Goal: Task Accomplishment & Management: Manage account settings

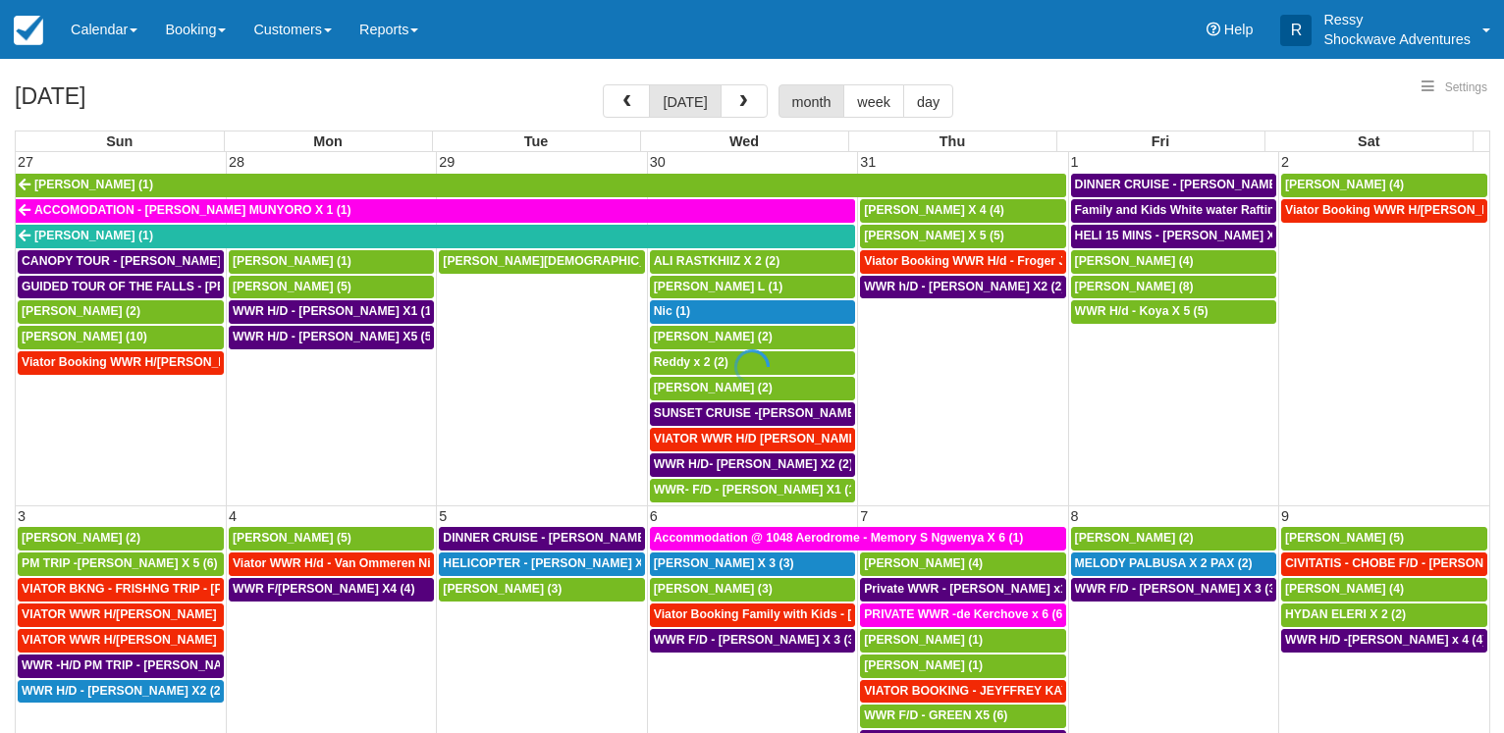
select select
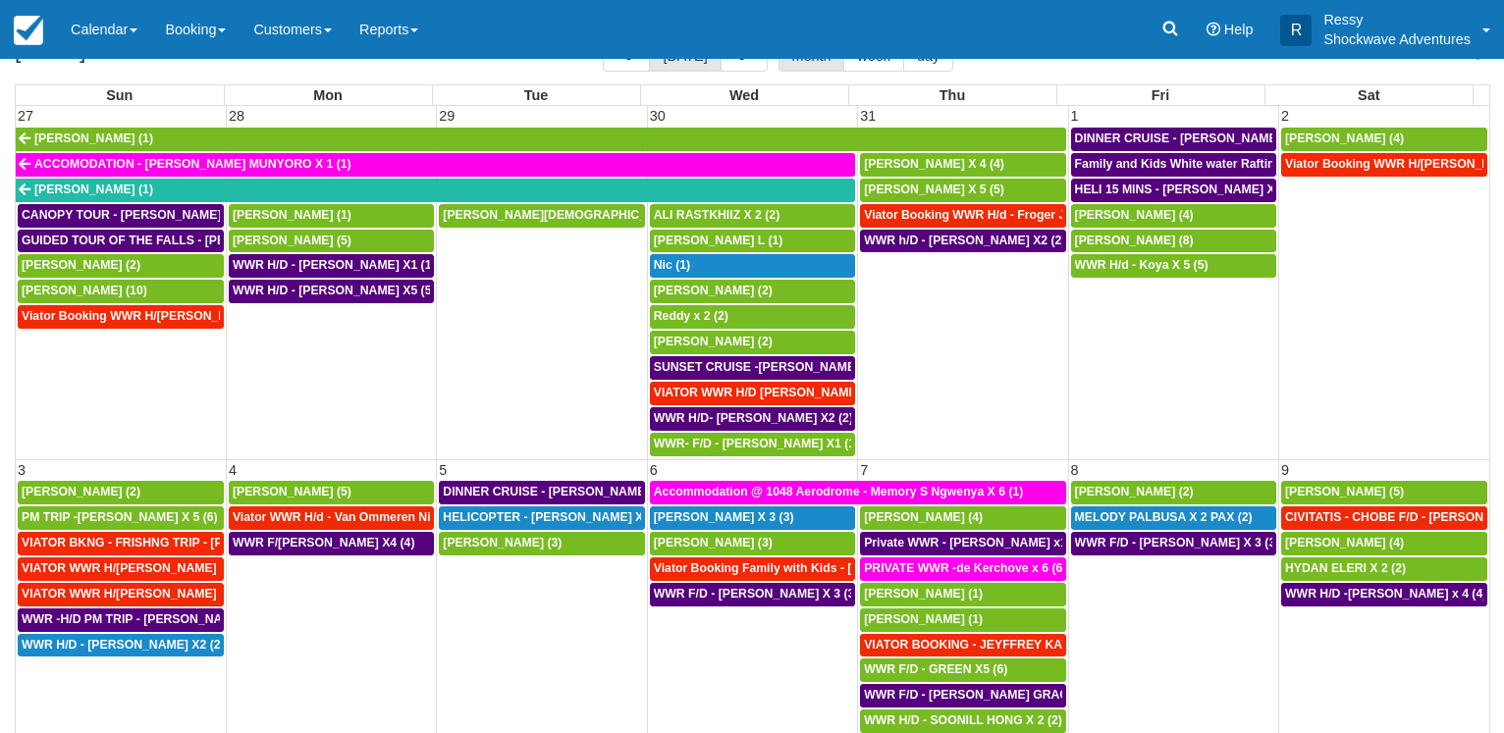
scroll to position [152, 0]
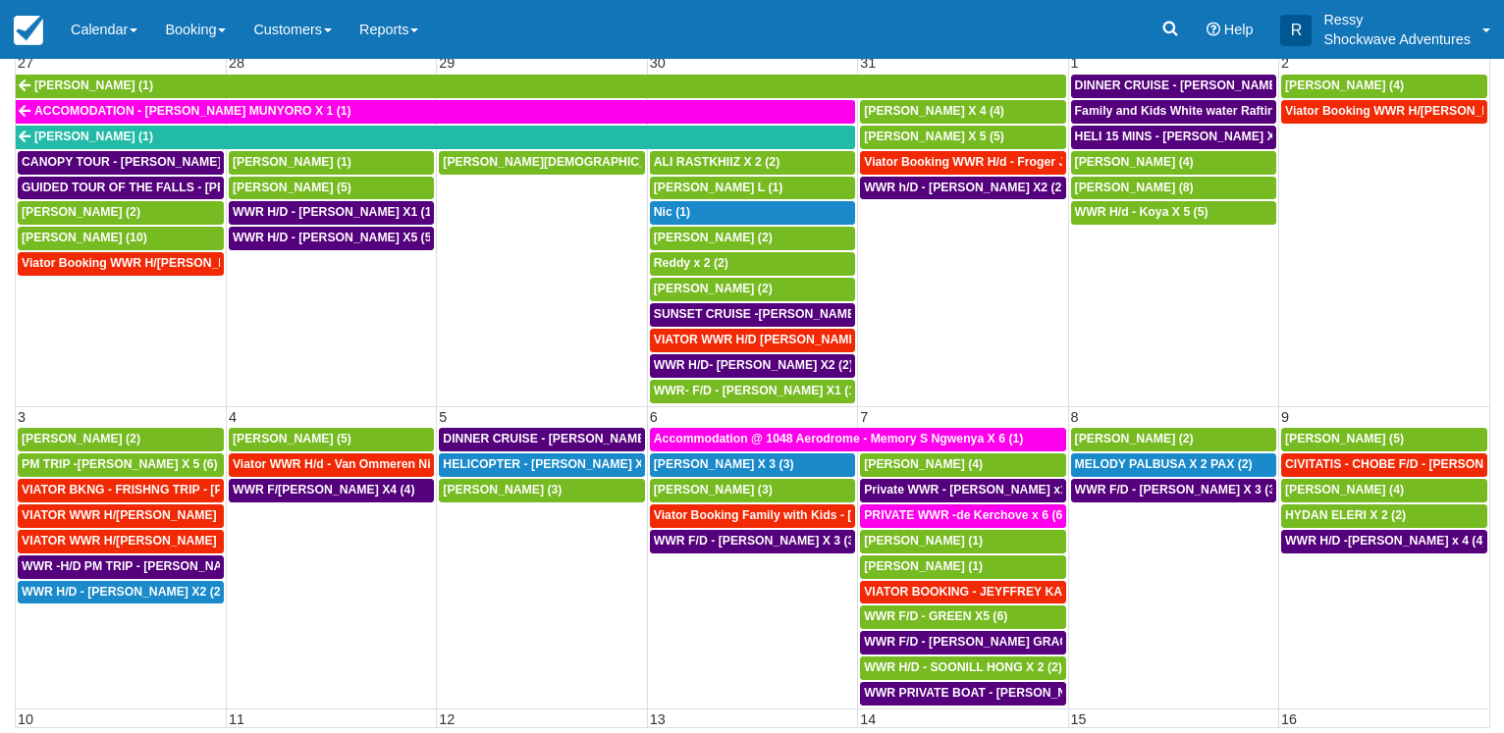
select select
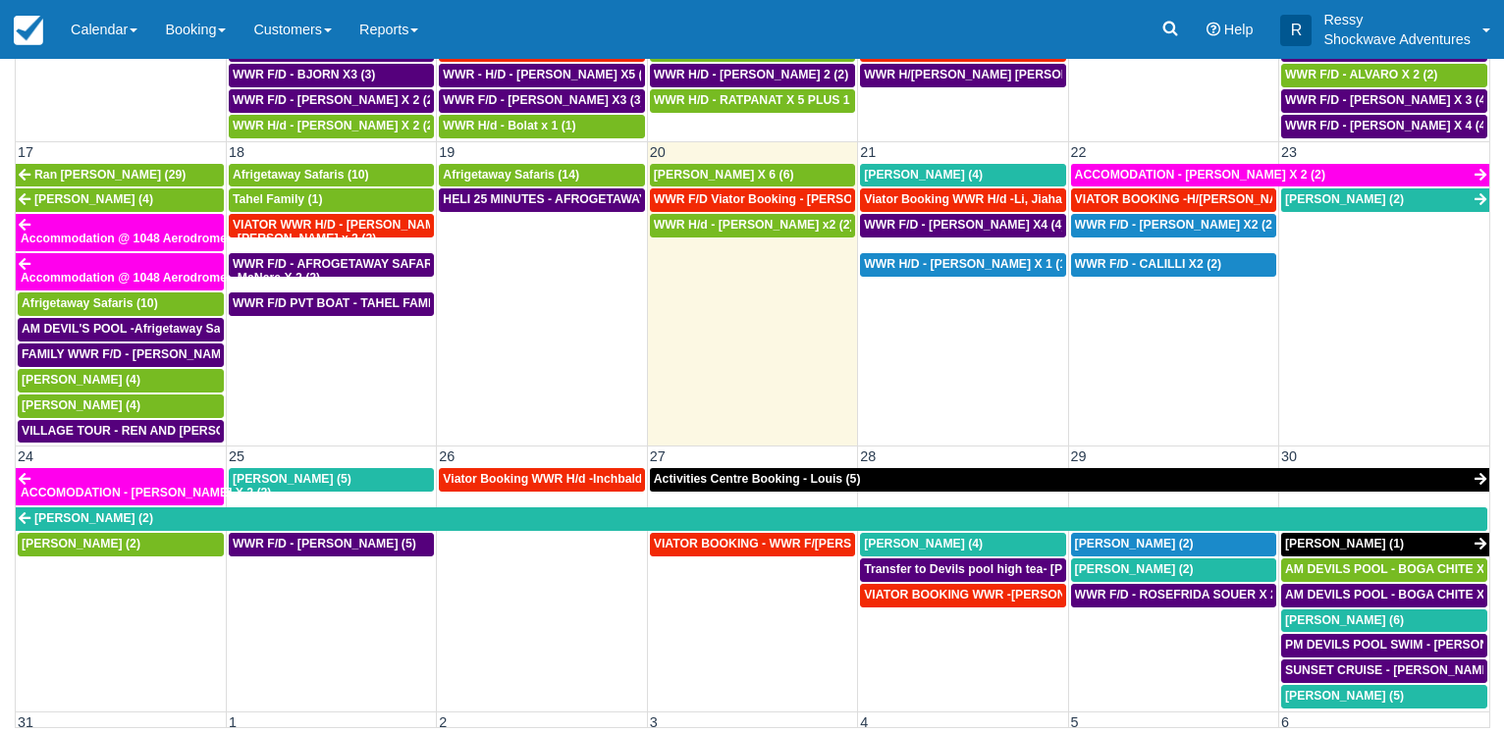
scroll to position [1036, 0]
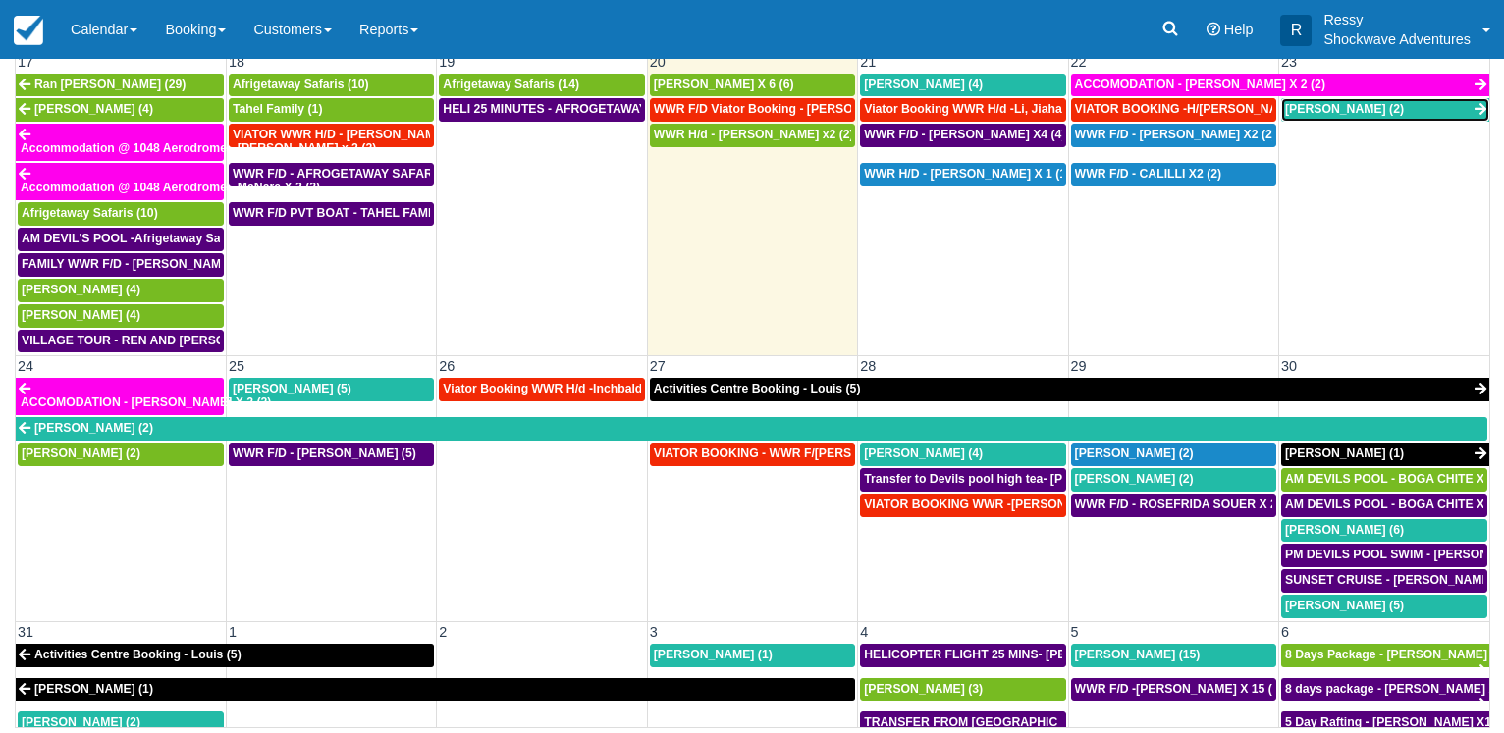
click at [1405, 114] on link "Madeline (2)" at bounding box center [1385, 110] width 208 height 24
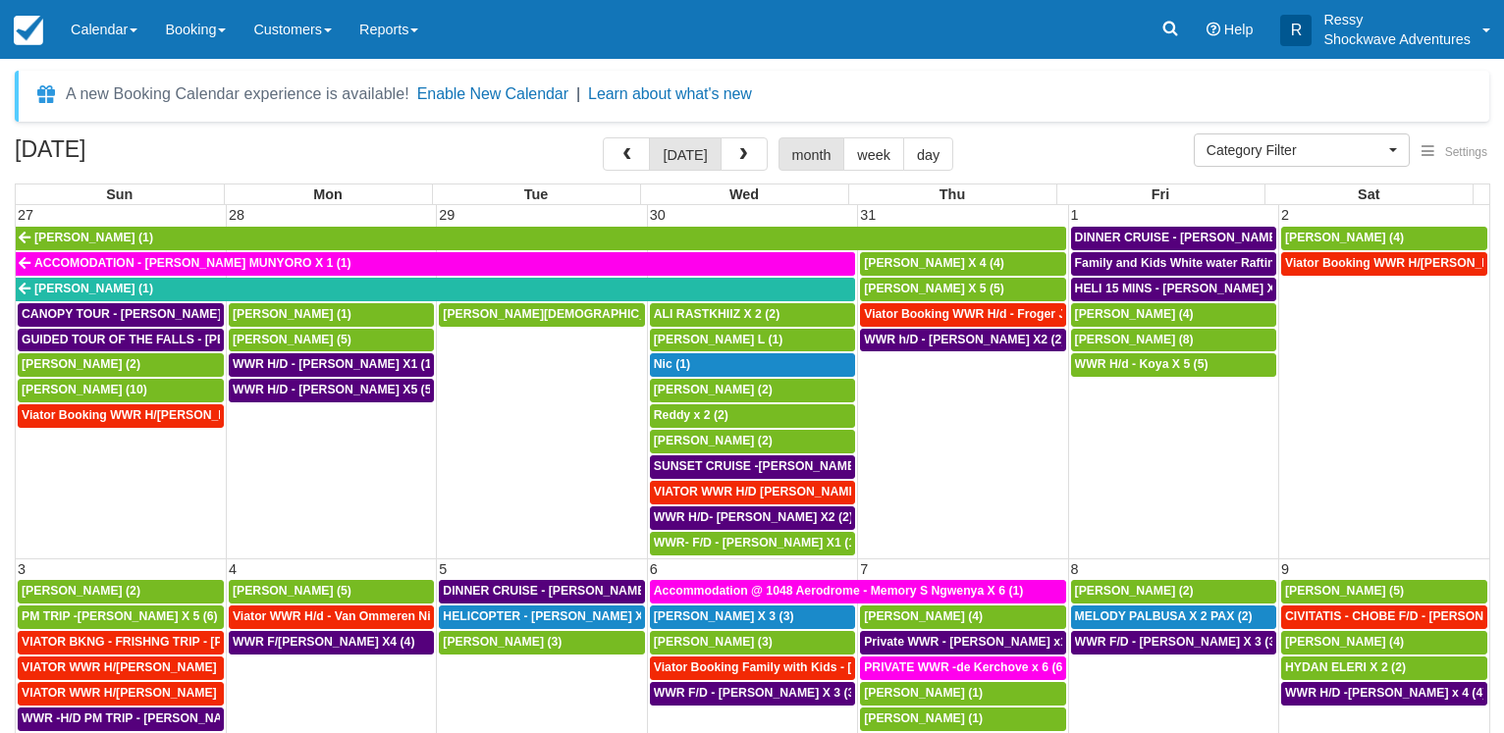
select select
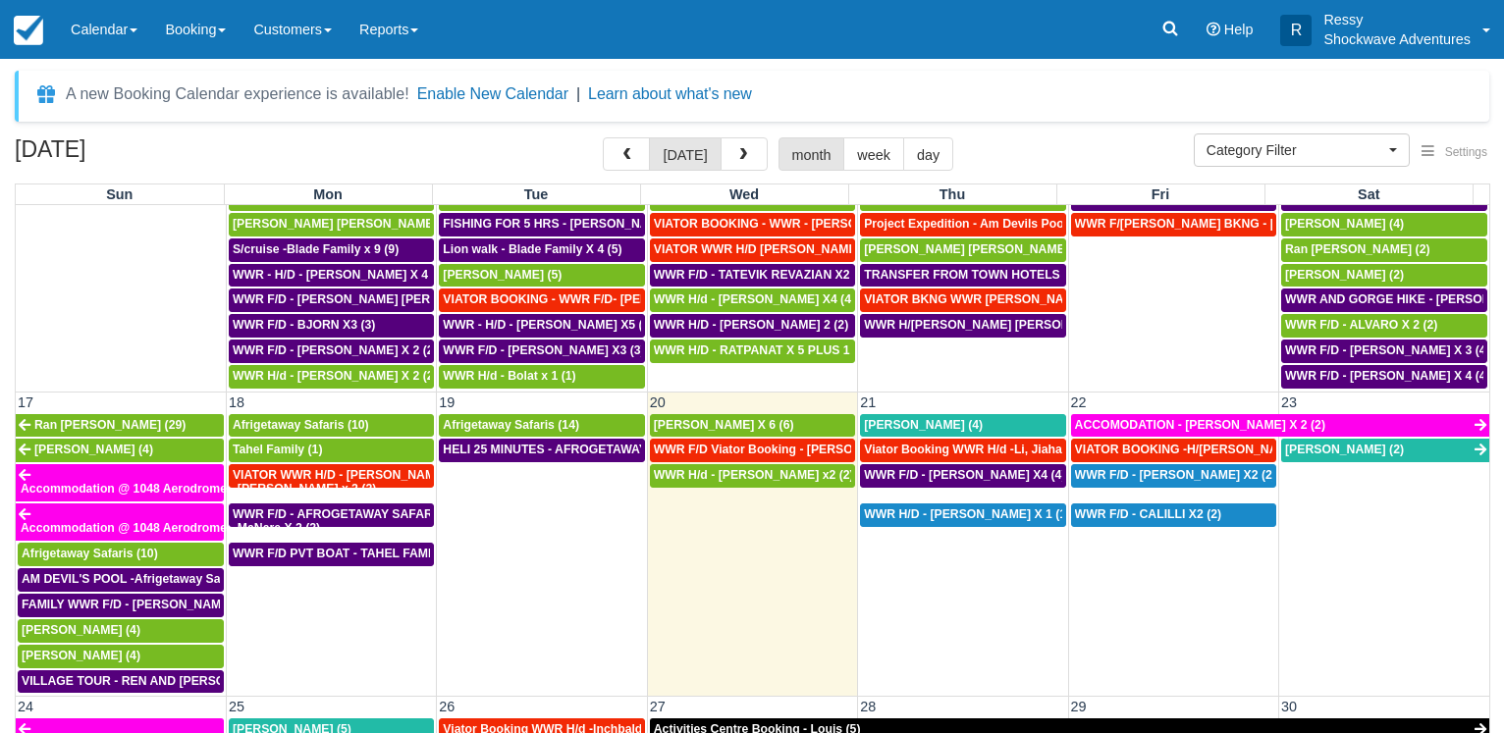
scroll to position [942, 0]
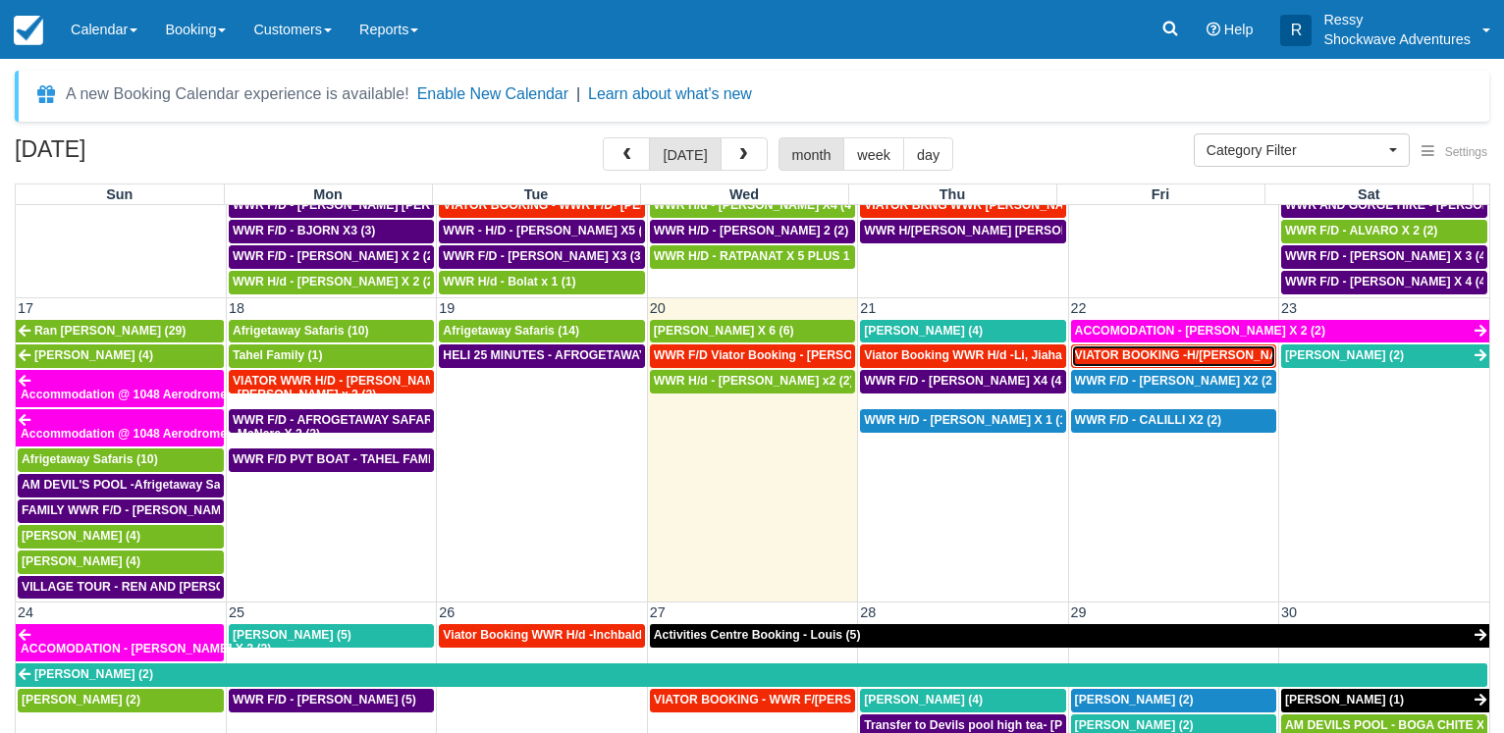
click at [1090, 358] on span "VIATOR BOOKING -H/[PERSON_NAME] X 4 (4)" at bounding box center [1207, 355] width 264 height 14
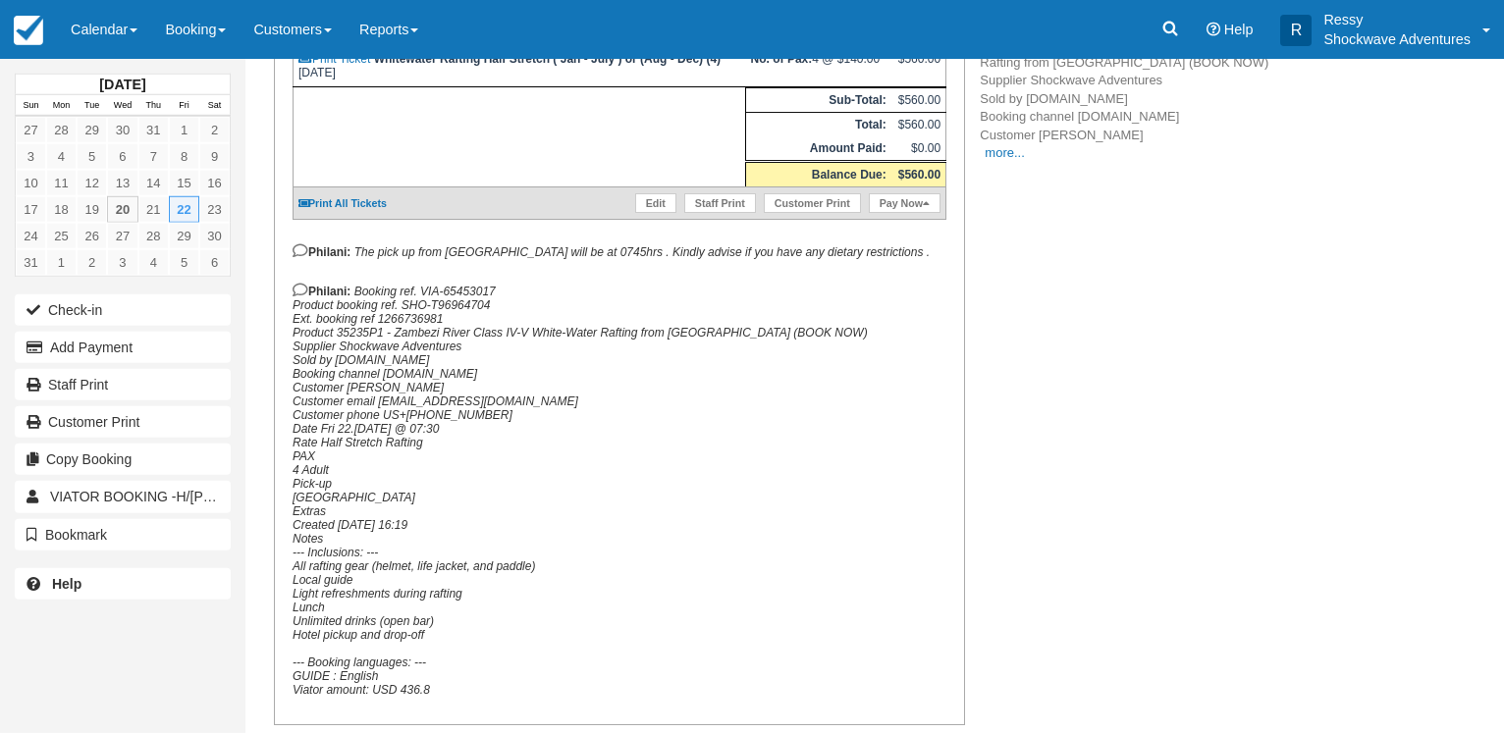
scroll to position [547, 0]
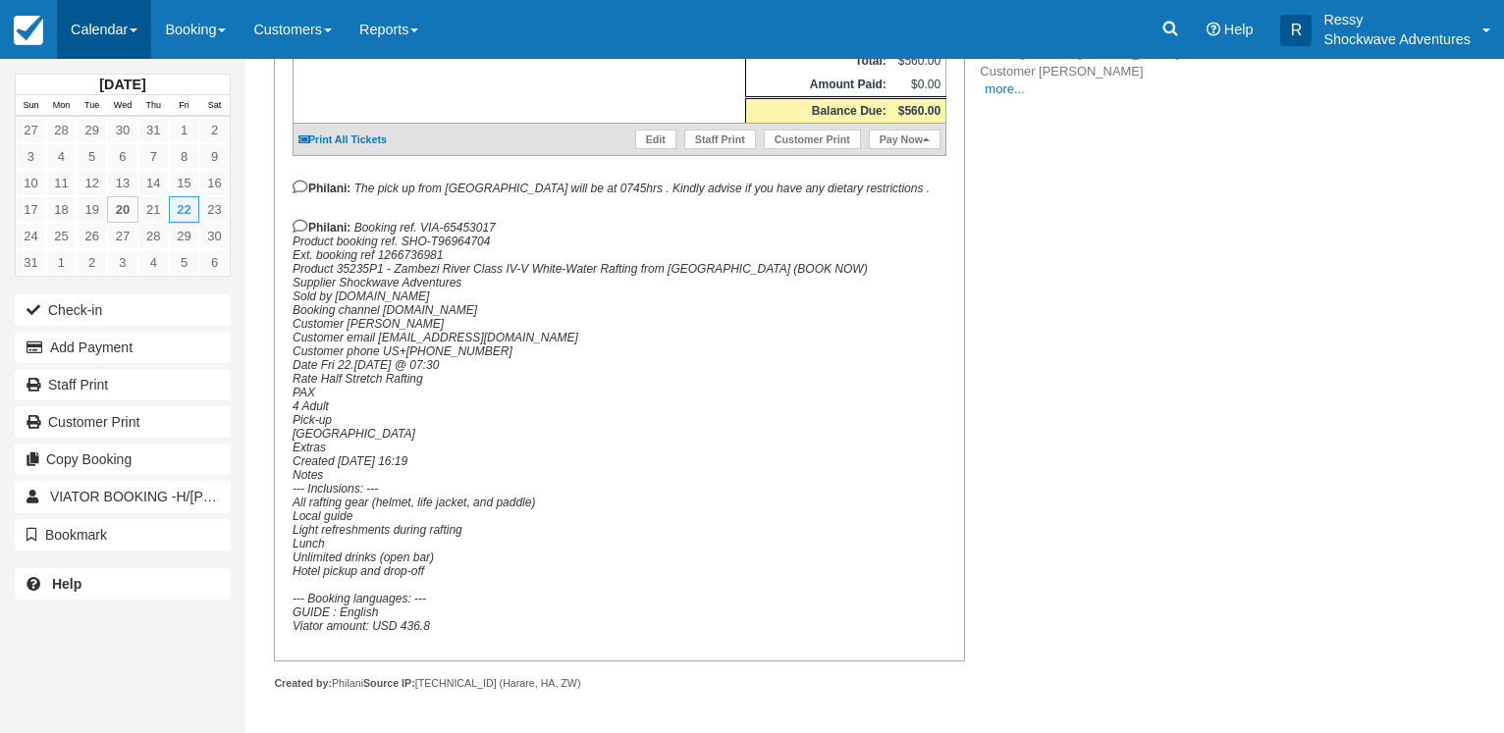
click at [97, 26] on link "Calendar" at bounding box center [104, 29] width 94 height 59
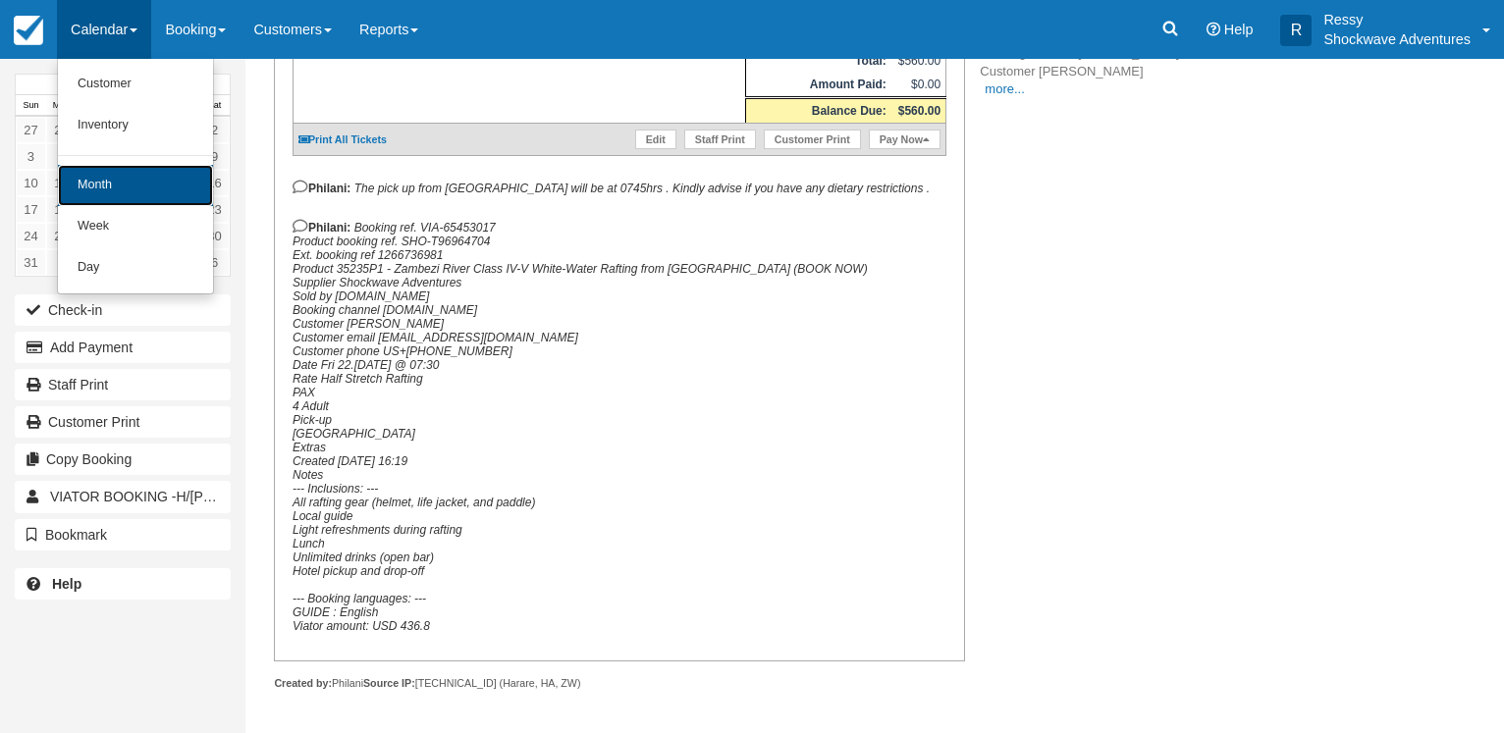
click at [101, 182] on link "Month" at bounding box center [135, 185] width 155 height 41
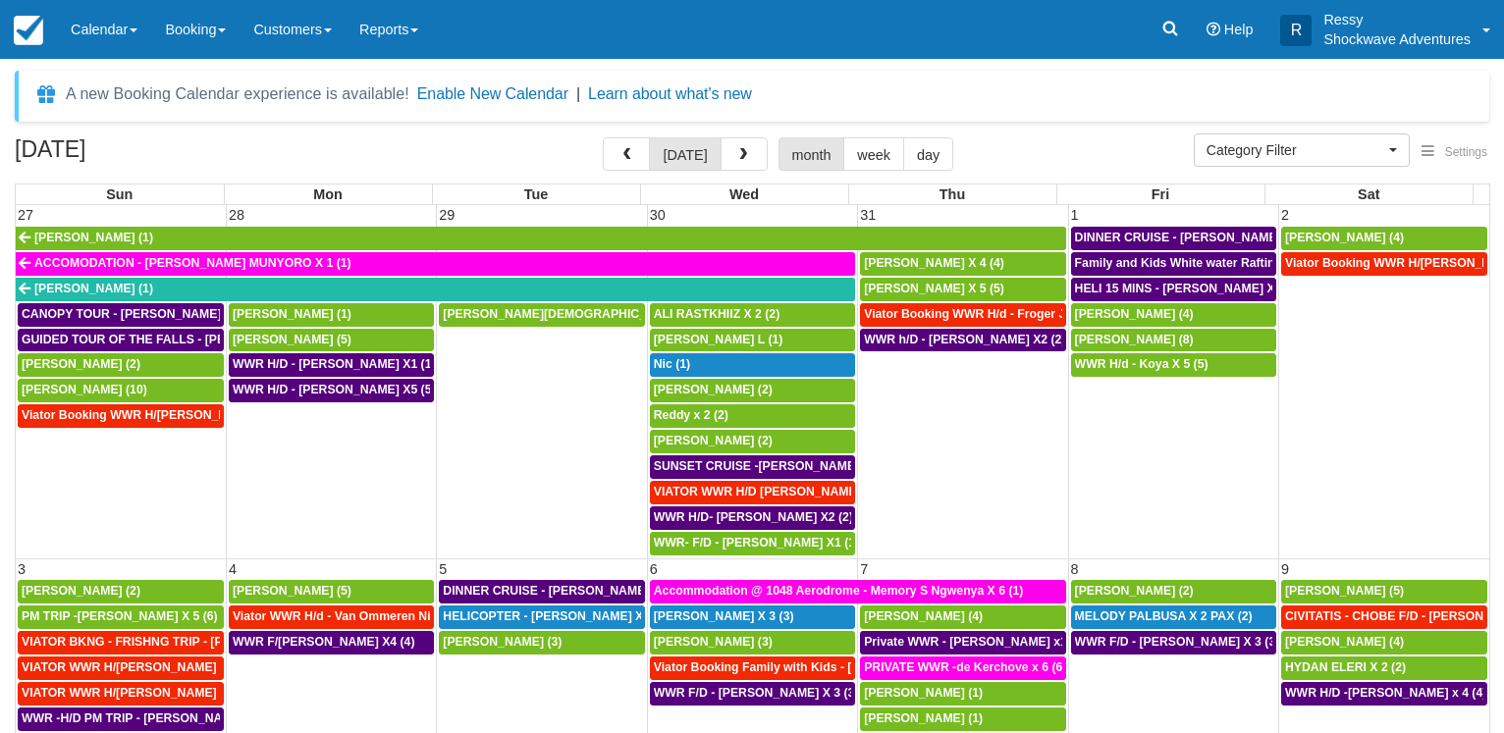
select select
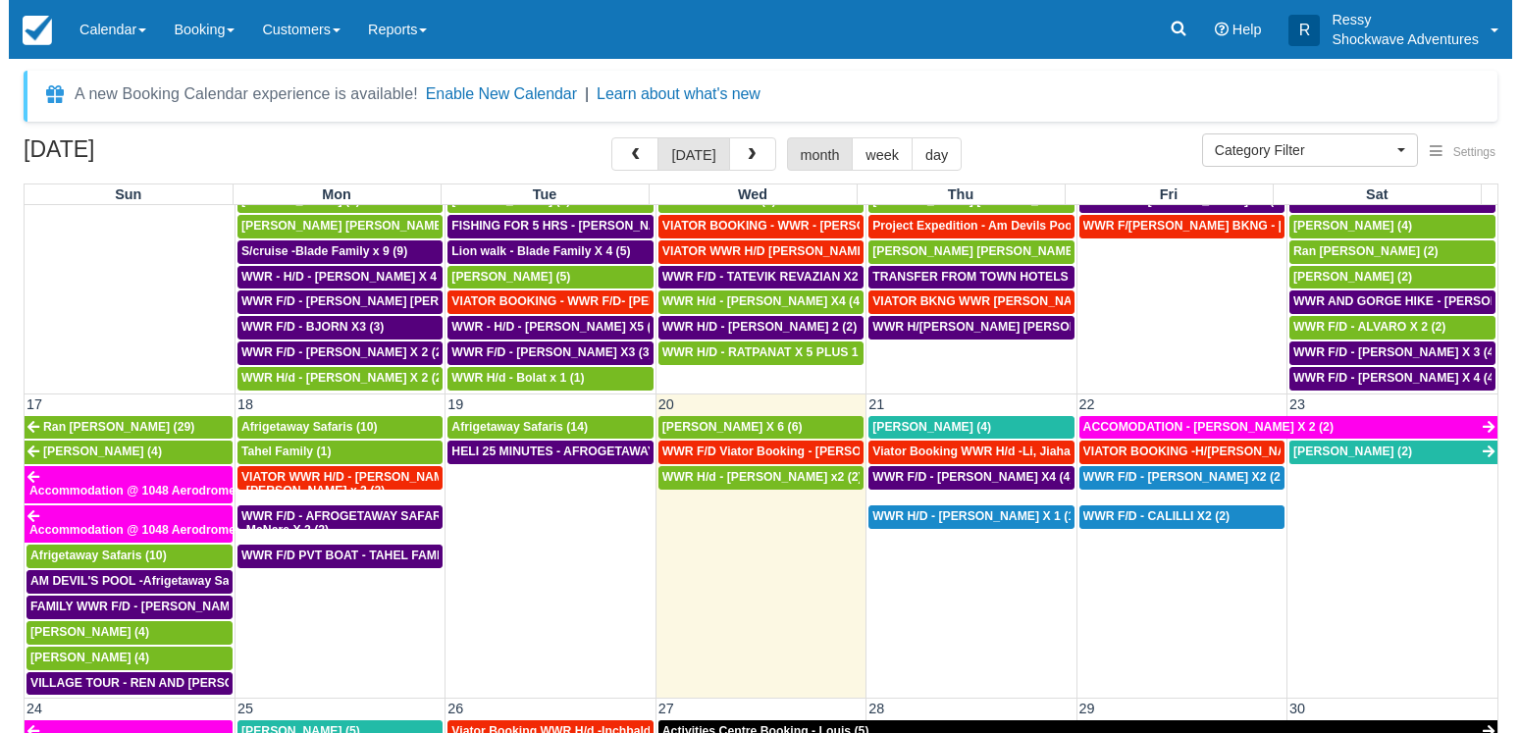
scroll to position [833, 0]
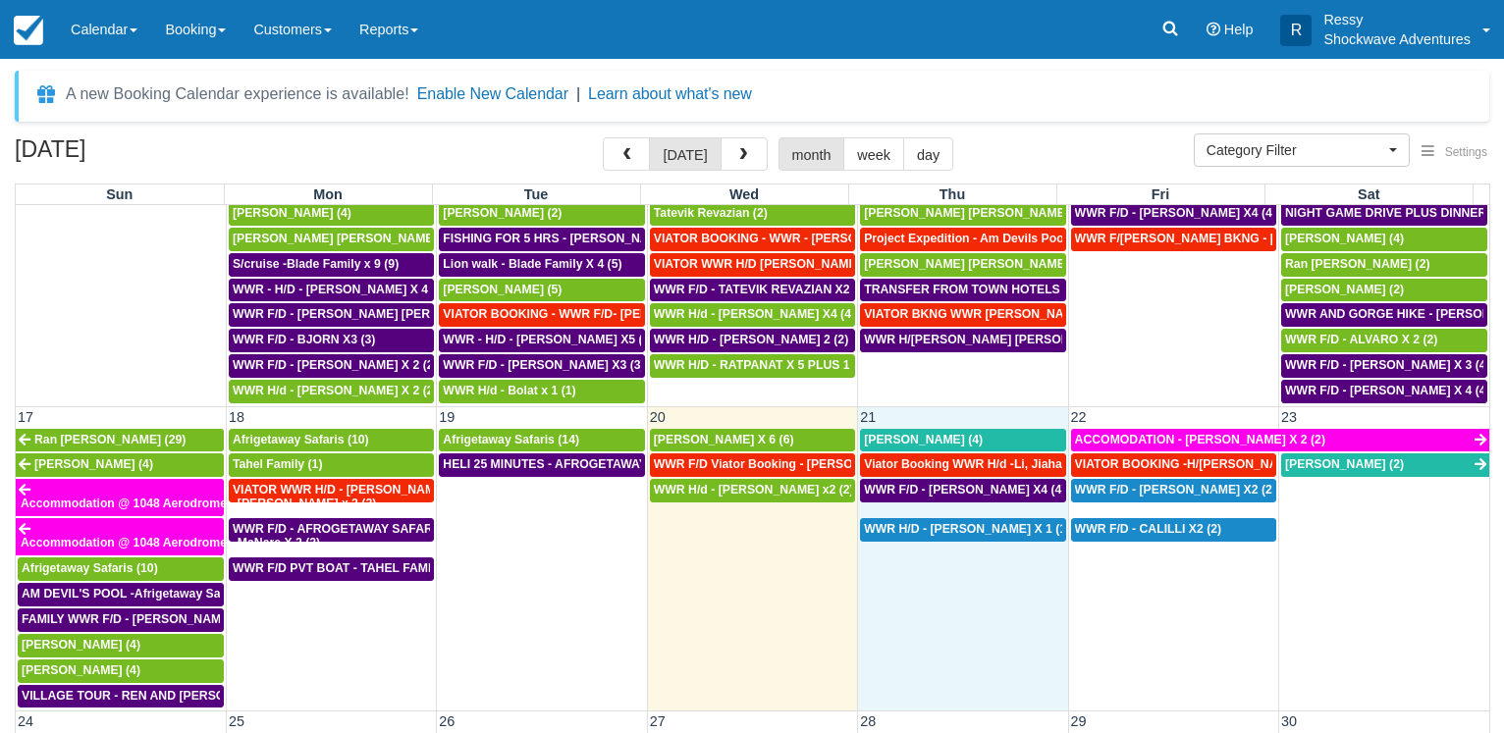
click at [983, 562] on td "WWR H/D - Dean Redmann X 1 (1)" at bounding box center [963, 612] width 210 height 191
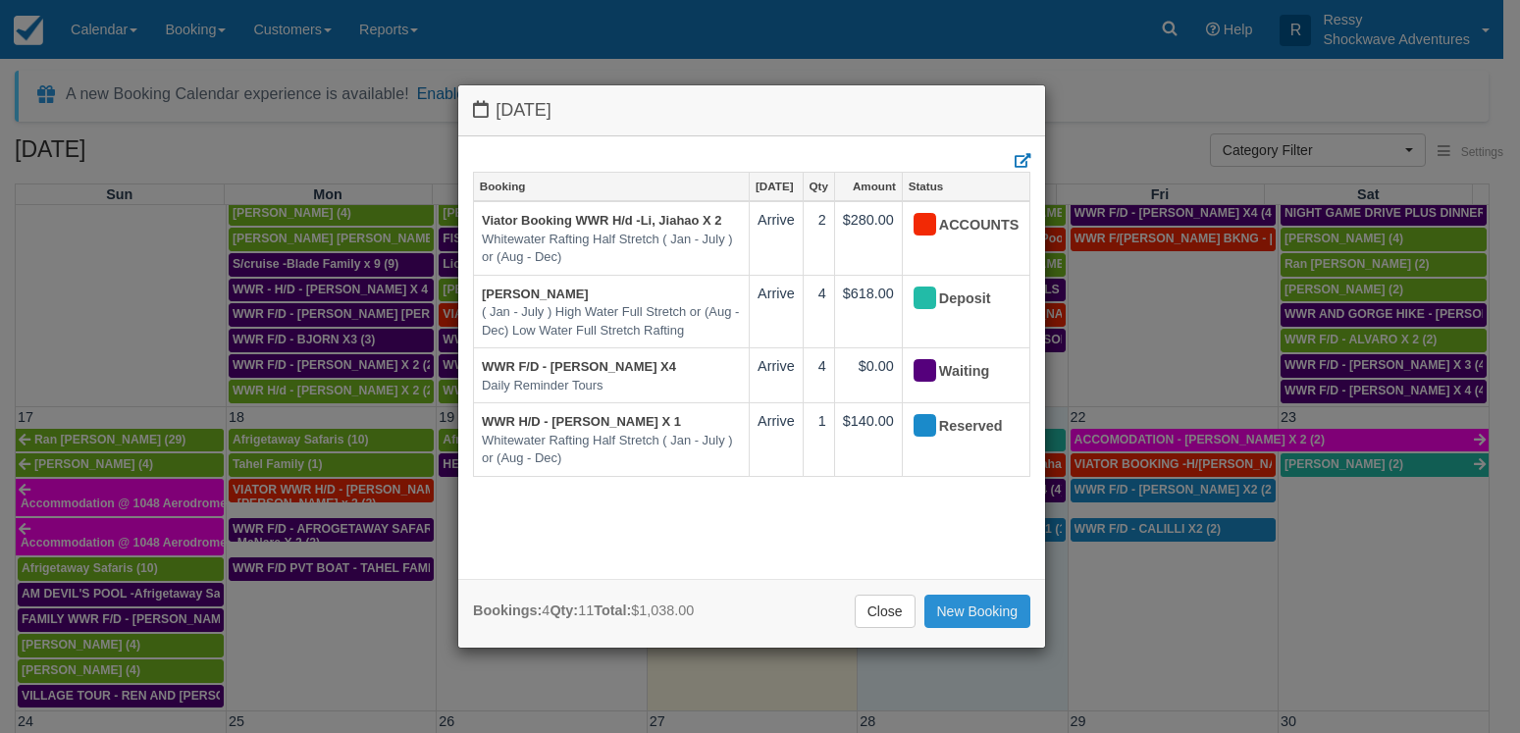
click at [988, 607] on link "New Booking" at bounding box center [978, 611] width 107 height 33
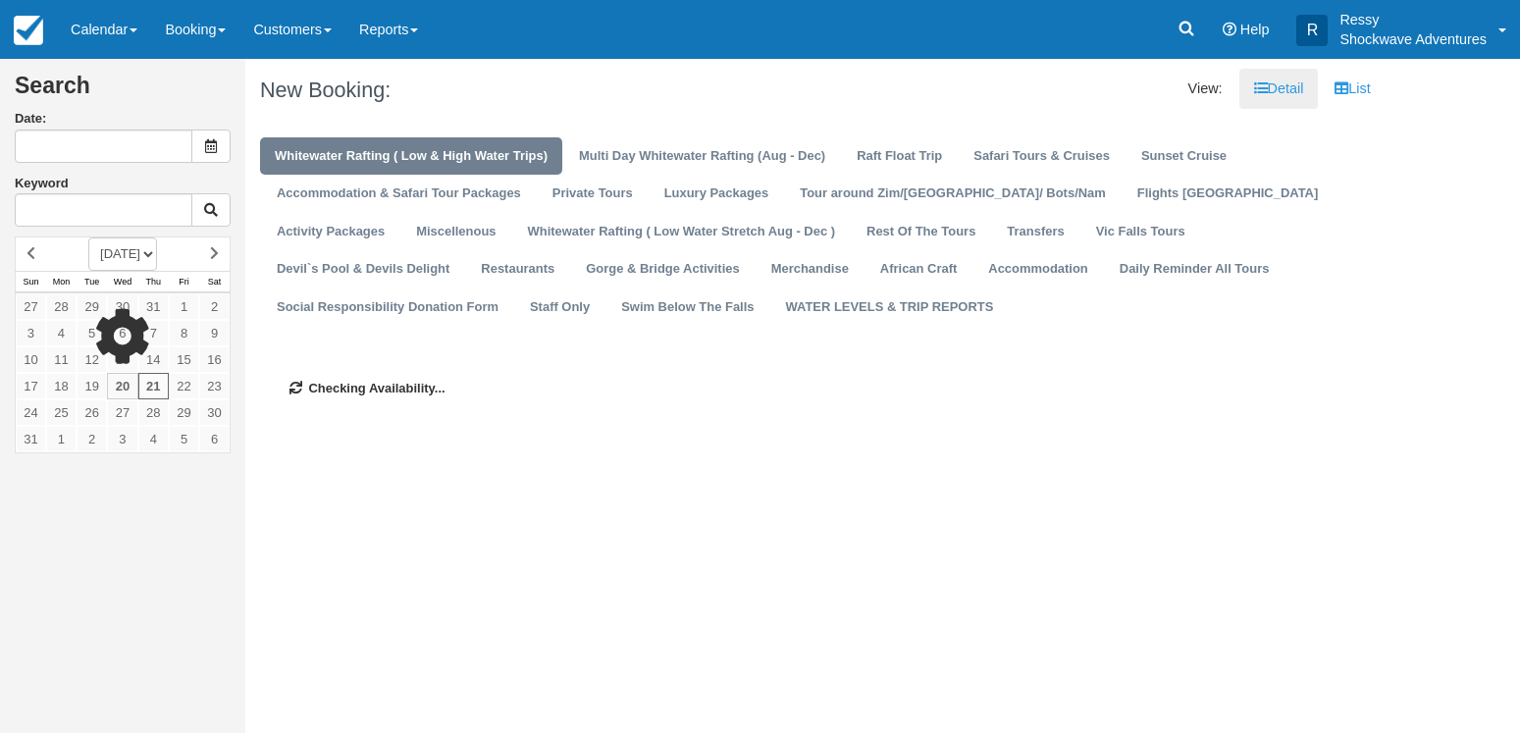
type input "[DATE]"
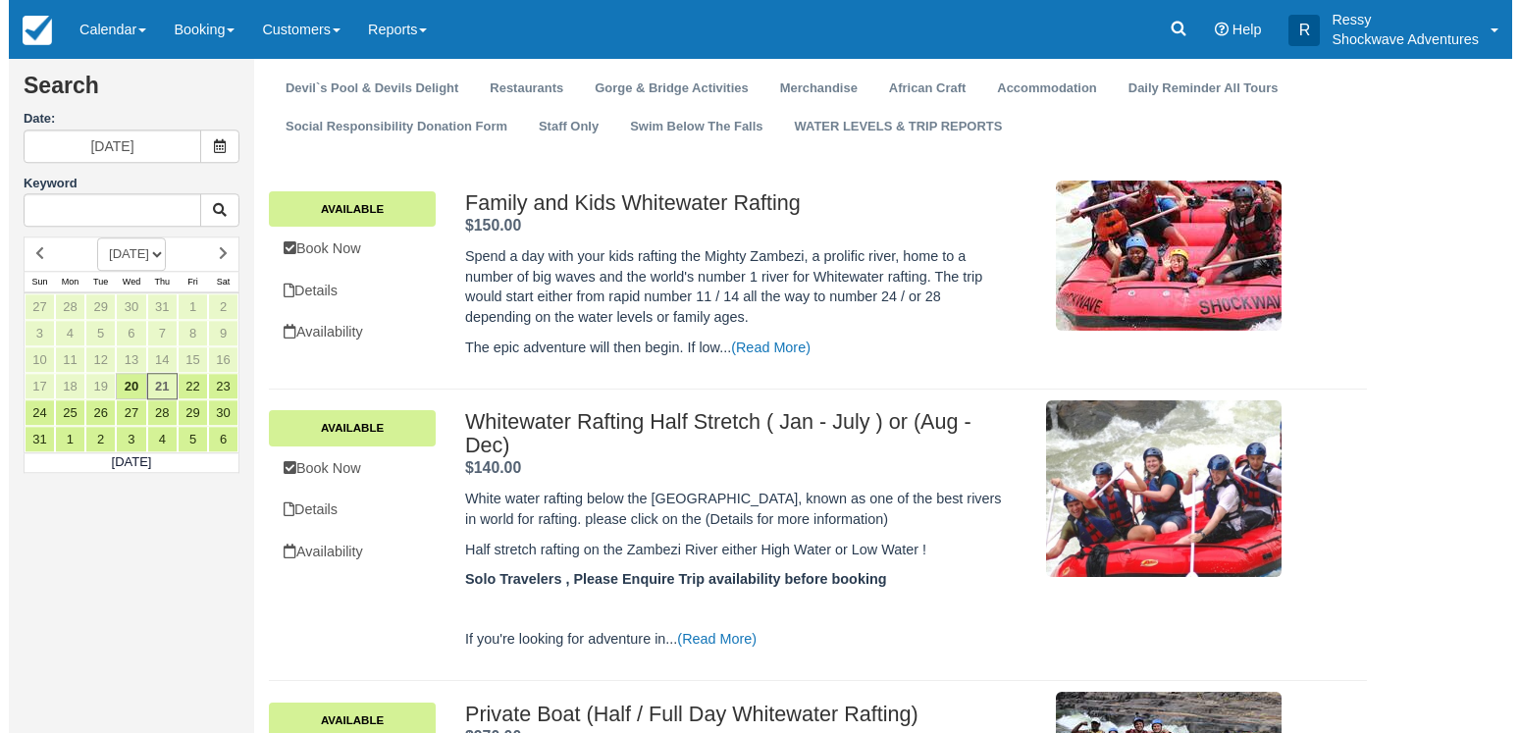
scroll to position [200, 0]
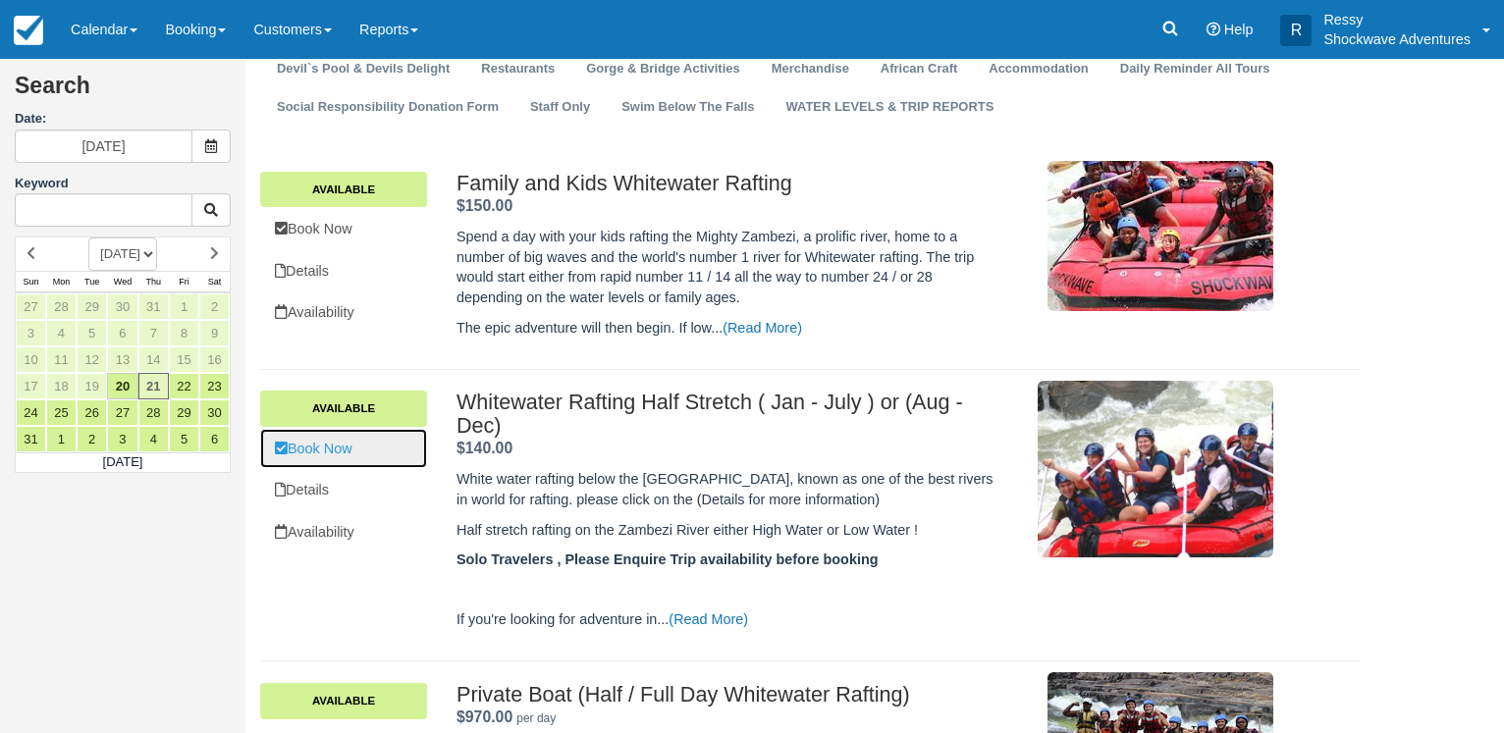
click at [351, 441] on link "Book Now" at bounding box center [343, 449] width 167 height 40
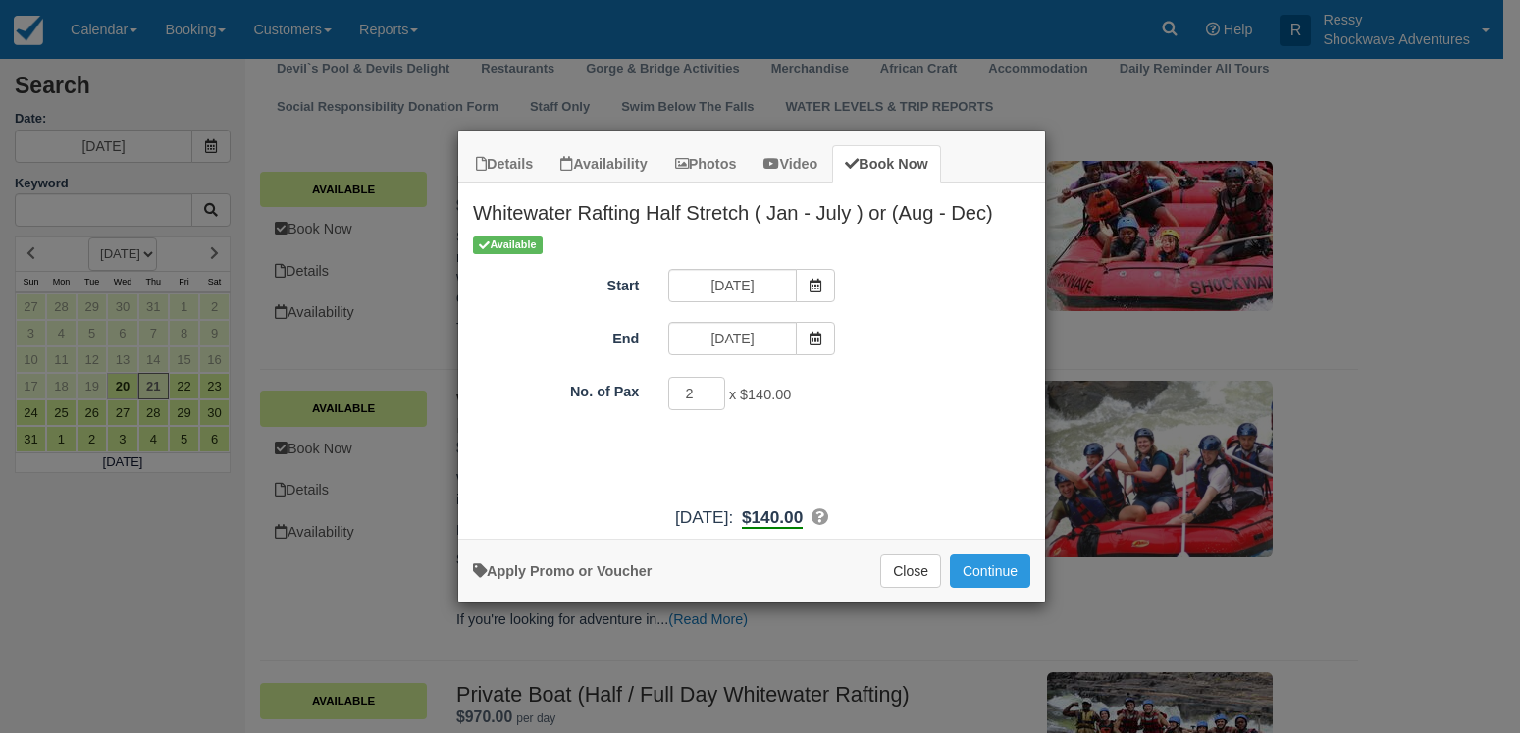
click at [707, 390] on input "2" at bounding box center [696, 393] width 57 height 33
click at [707, 390] on input "3" at bounding box center [696, 393] width 57 height 33
click at [707, 390] on input "4" at bounding box center [696, 393] width 57 height 33
click at [707, 390] on input "5" at bounding box center [696, 393] width 57 height 33
type input "6"
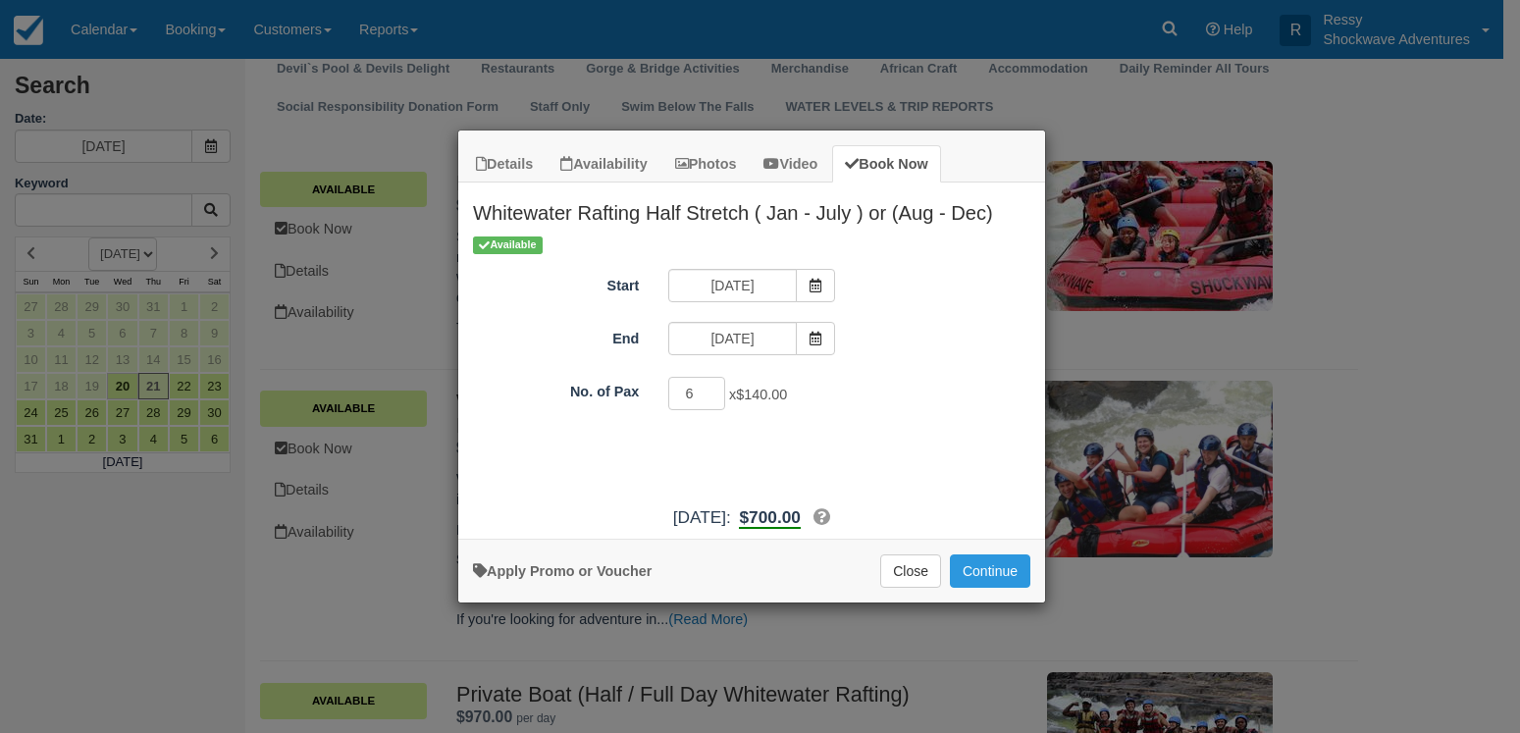
click at [707, 390] on input "6" at bounding box center [696, 393] width 57 height 33
click at [984, 573] on button "Continue" at bounding box center [990, 571] width 80 height 33
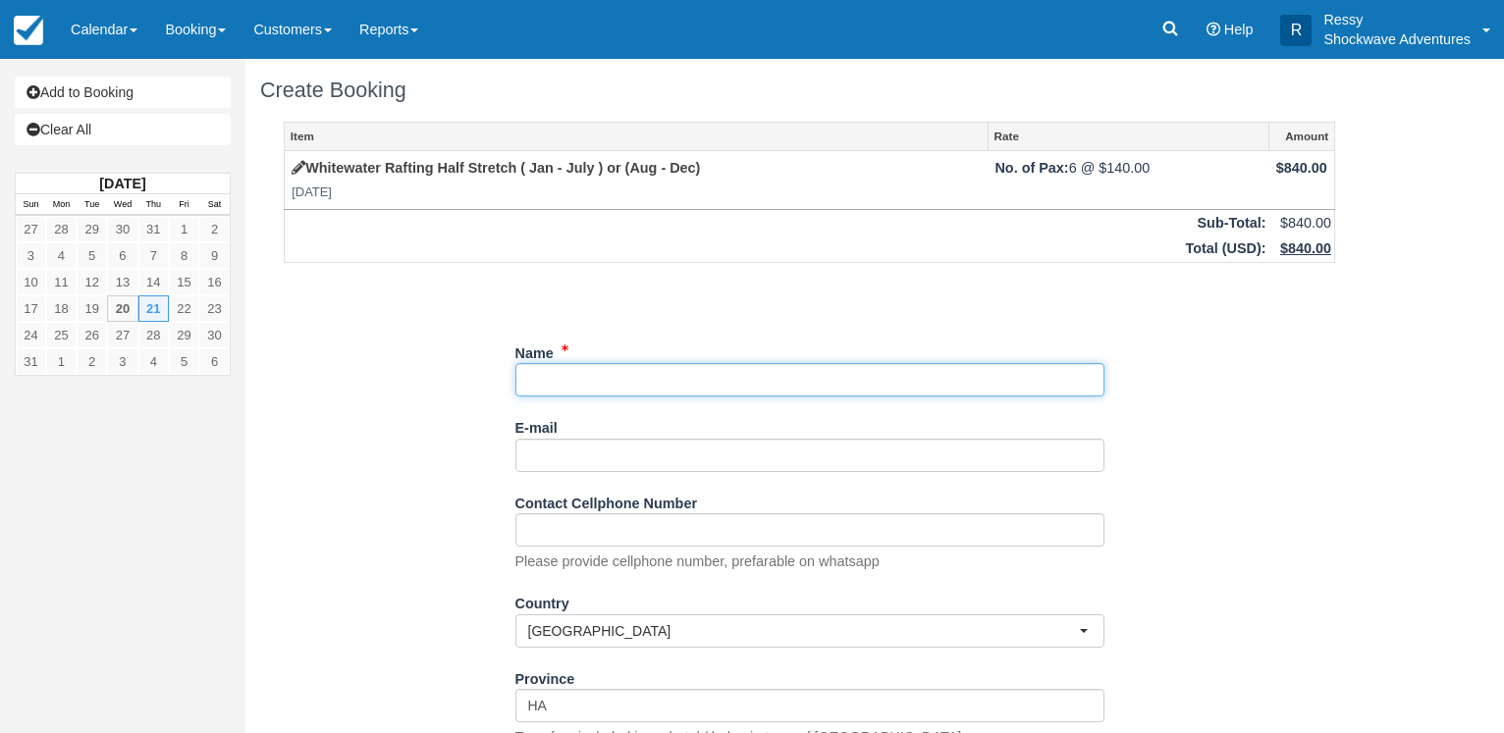
click at [560, 384] on input "Name" at bounding box center [809, 379] width 589 height 33
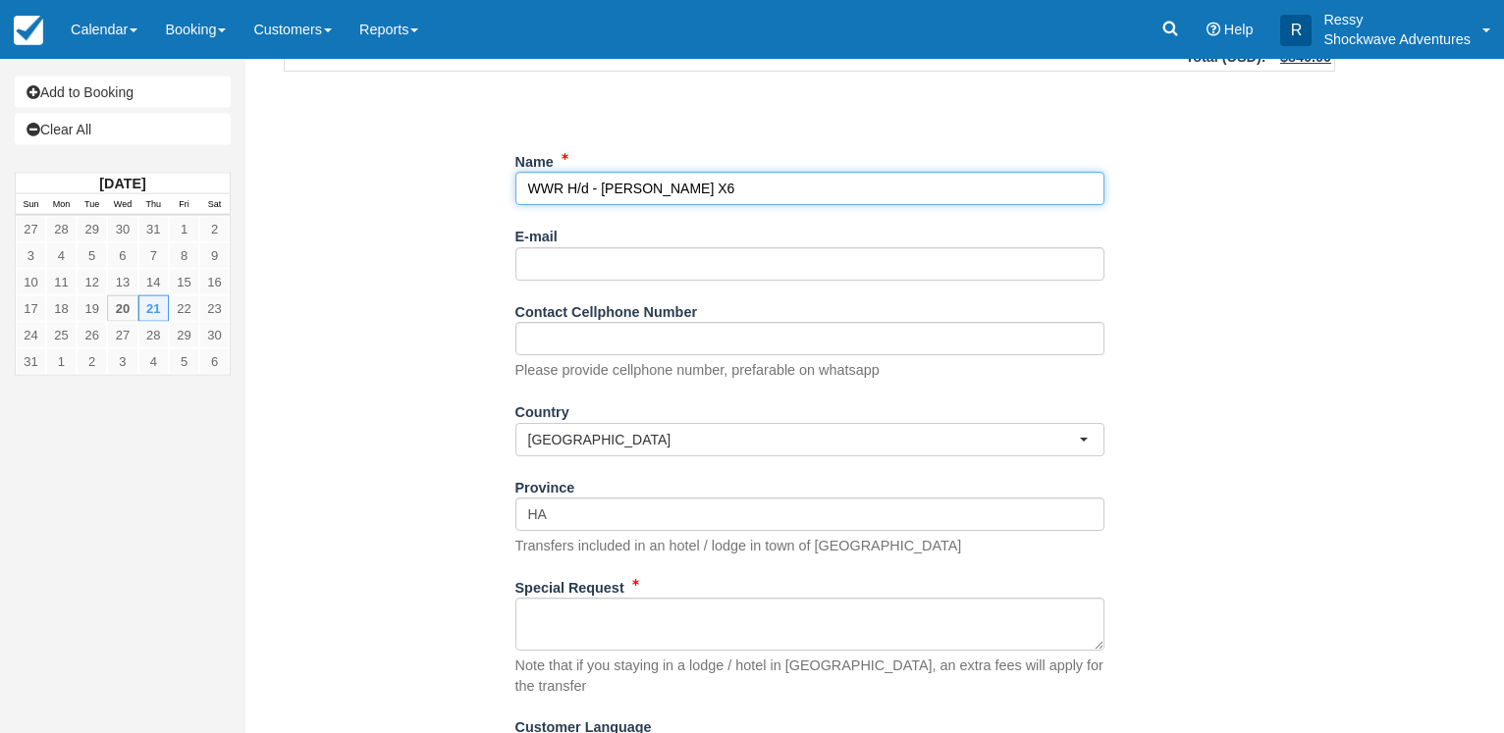
scroll to position [278, 0]
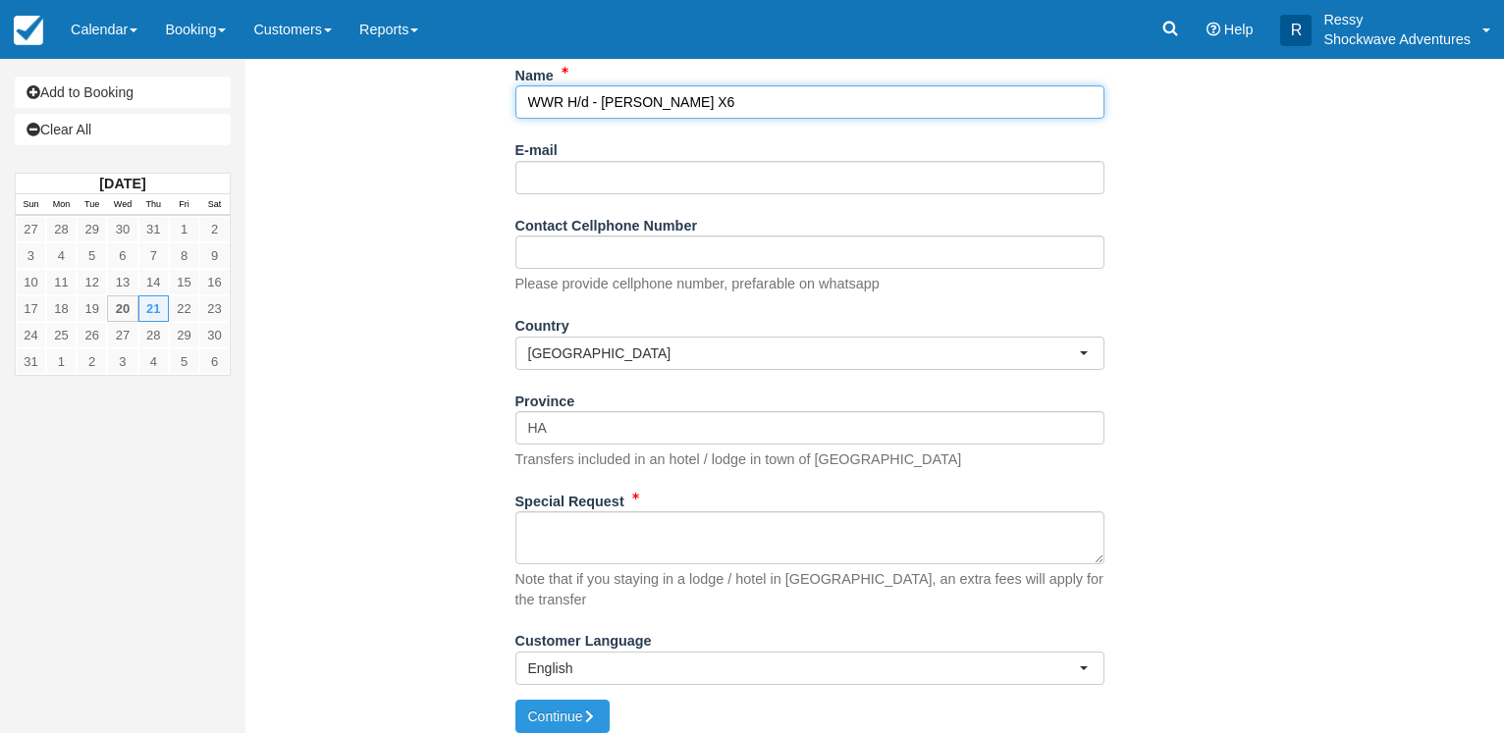
type input "WWR H/d - [PERSON_NAME] X6"
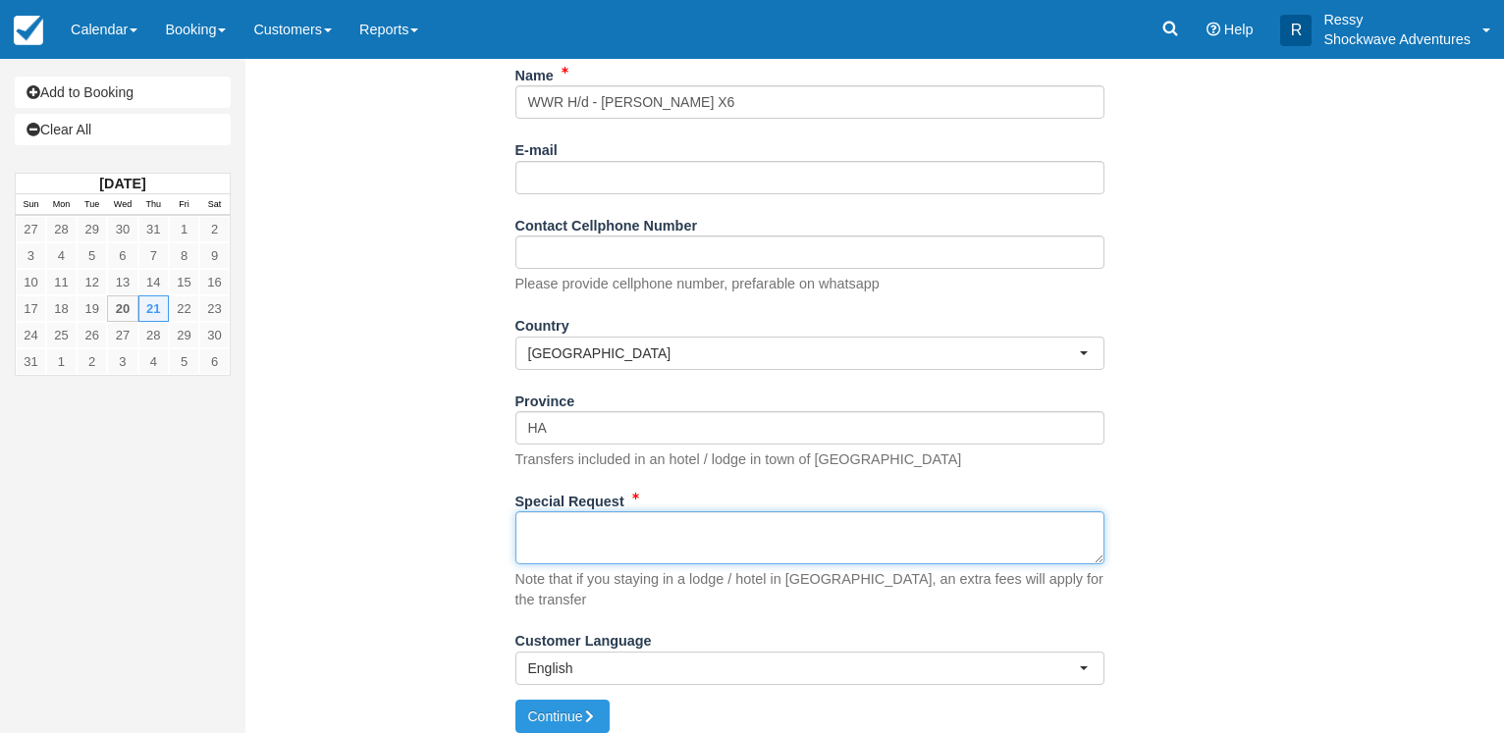
click at [584, 541] on textarea "Special Request" at bounding box center [809, 537] width 589 height 53
type textarea "Pickup 0800hrs from Dzimbahwe Agent: Silas 0775107816"
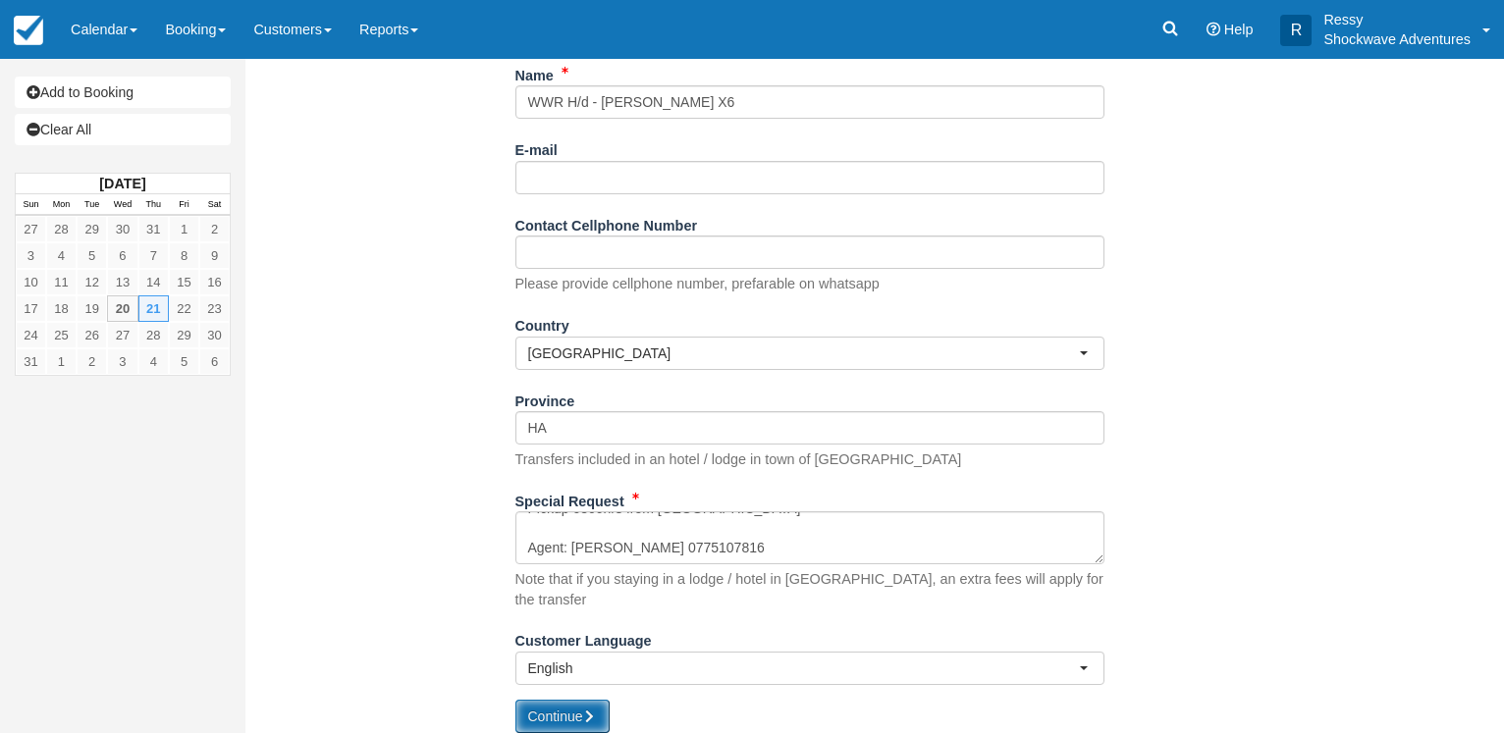
click at [585, 700] on button "Continue" at bounding box center [562, 716] width 94 height 33
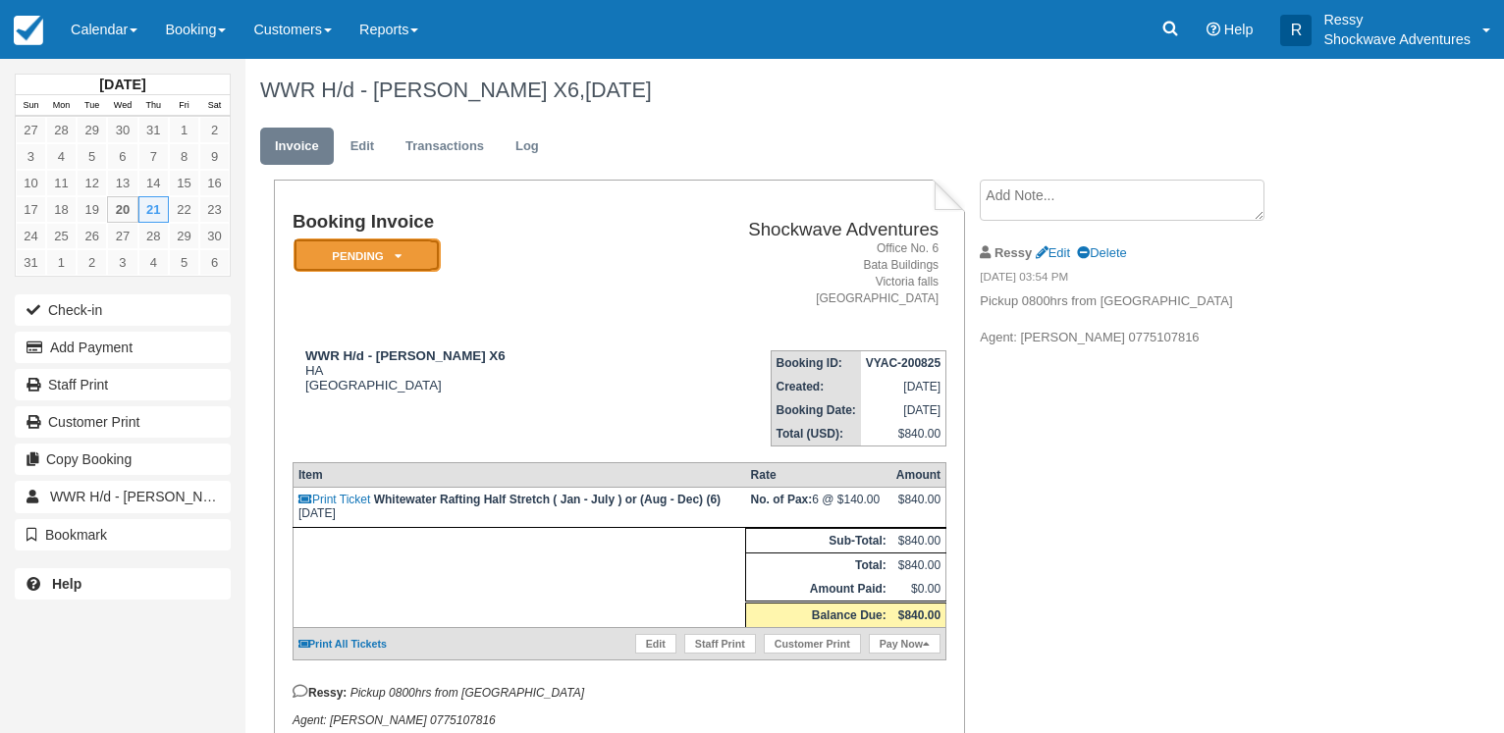
click at [385, 260] on em "Pending" at bounding box center [366, 255] width 147 height 34
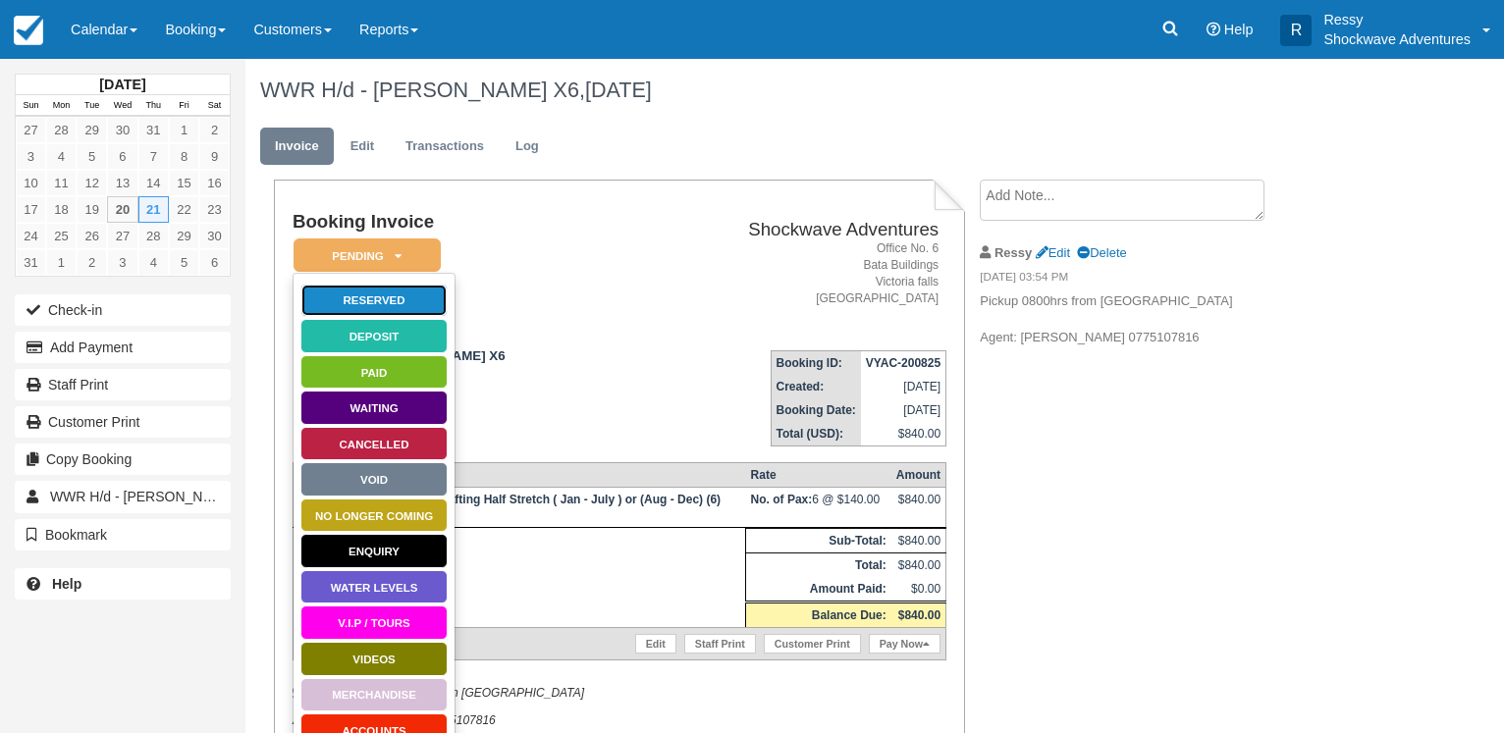
click at [392, 306] on link "Reserved" at bounding box center [373, 301] width 147 height 34
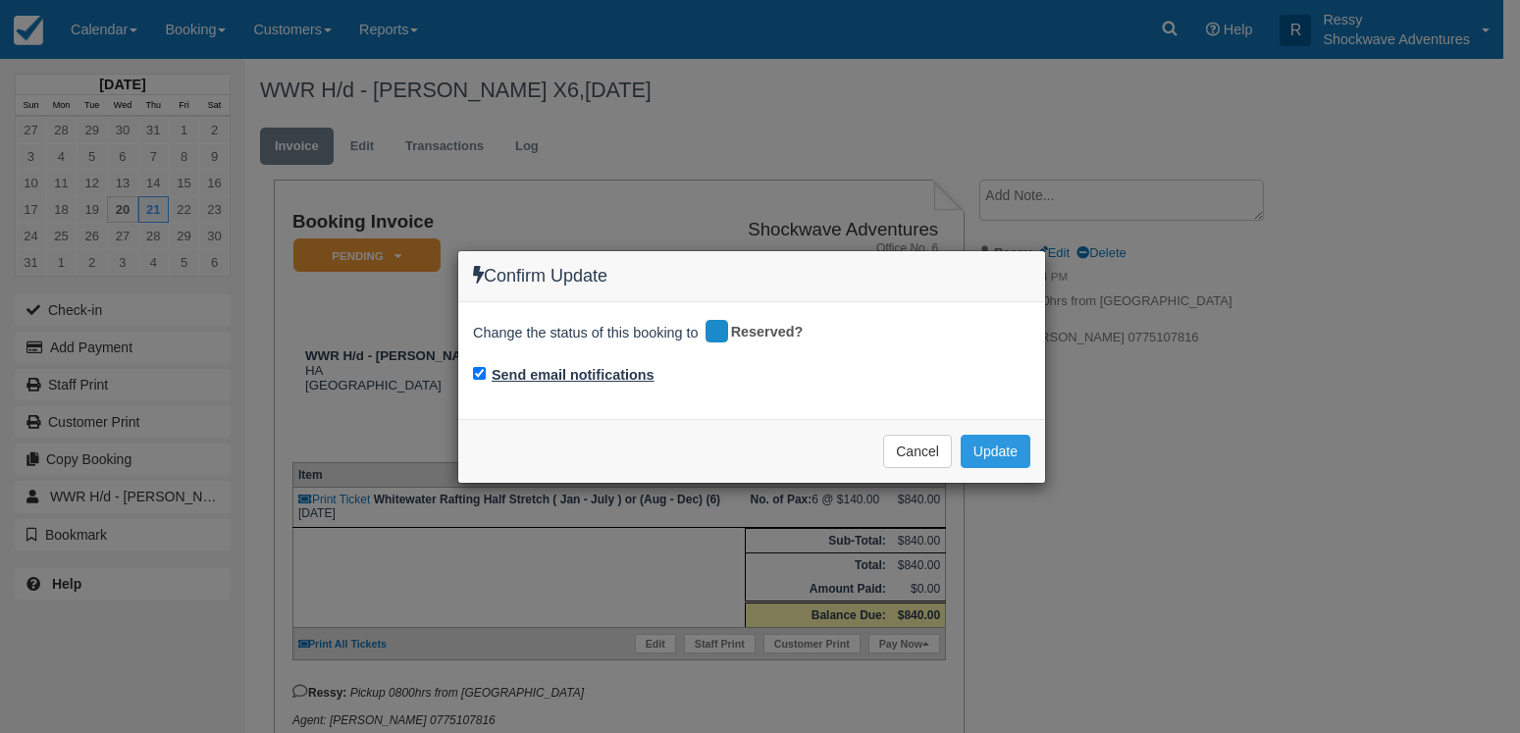
click at [545, 369] on label "Send email notifications" at bounding box center [573, 375] width 163 height 21
click at [486, 369] on input "Send email notifications" at bounding box center [479, 373] width 13 height 13
checkbox input "false"
click at [1025, 458] on button "Update" at bounding box center [996, 451] width 70 height 33
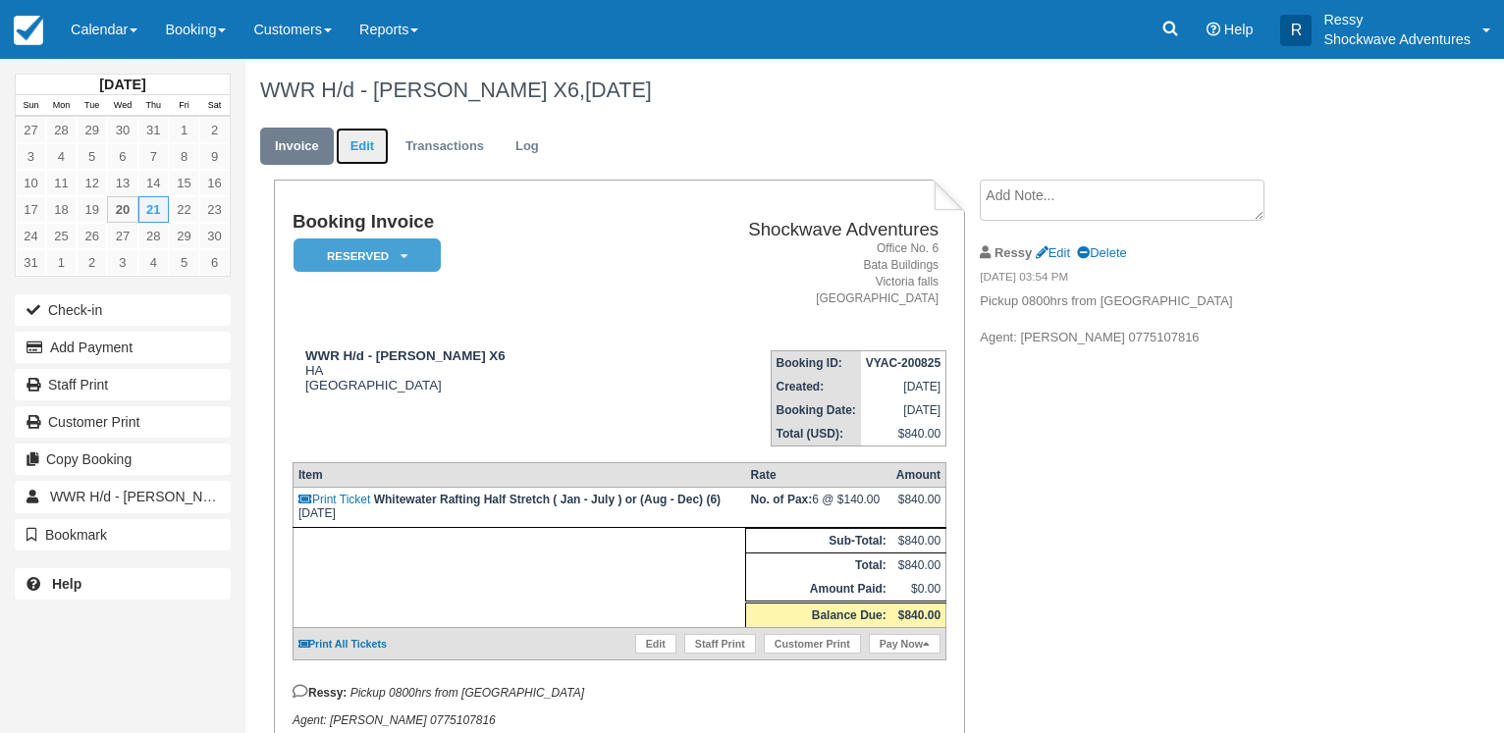
click at [368, 150] on link "Edit" at bounding box center [362, 147] width 53 height 38
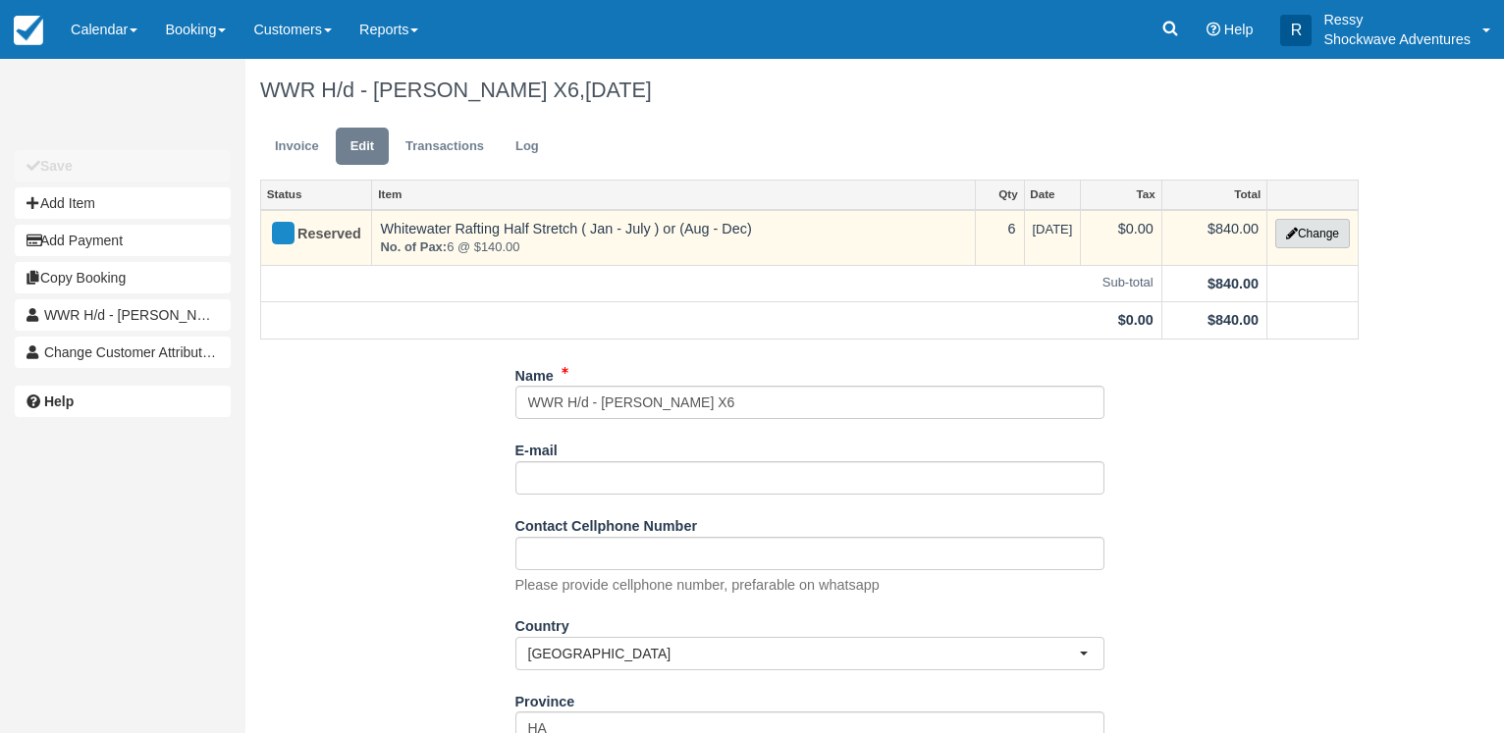
click at [1297, 239] on button "Change" at bounding box center [1312, 233] width 75 height 29
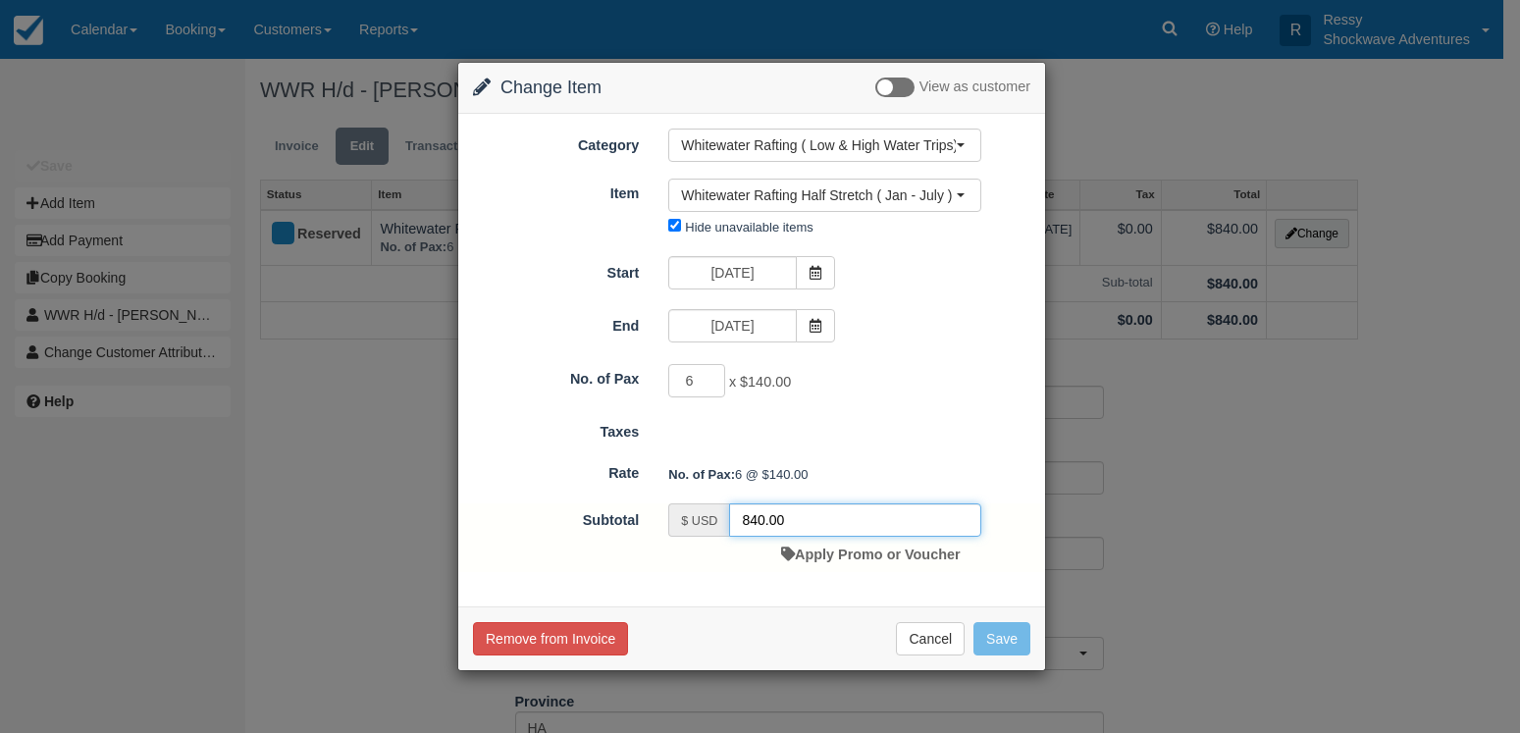
click at [759, 520] on input "840.00" at bounding box center [855, 519] width 252 height 33
type input "600.00"
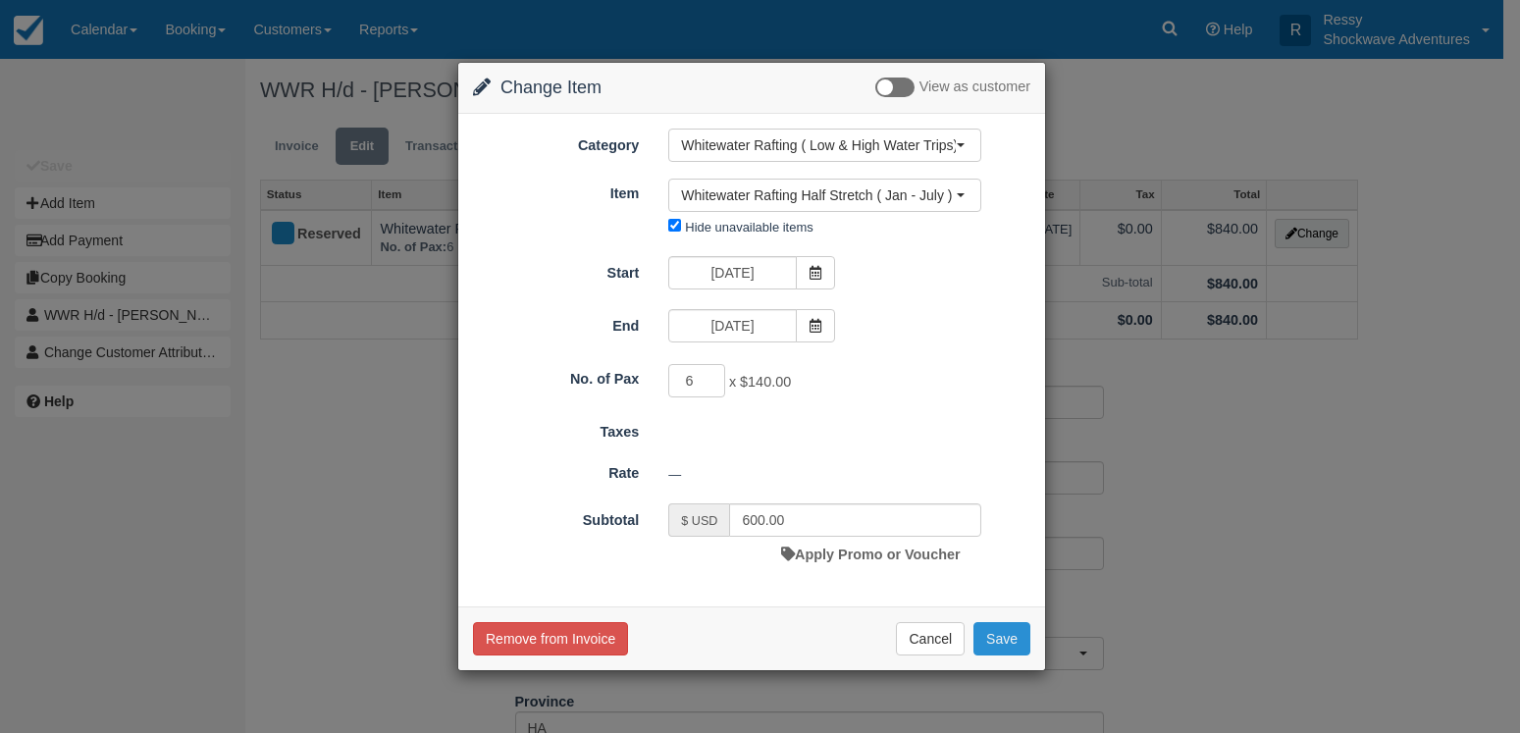
click at [1004, 646] on button "Save" at bounding box center [1002, 638] width 57 height 33
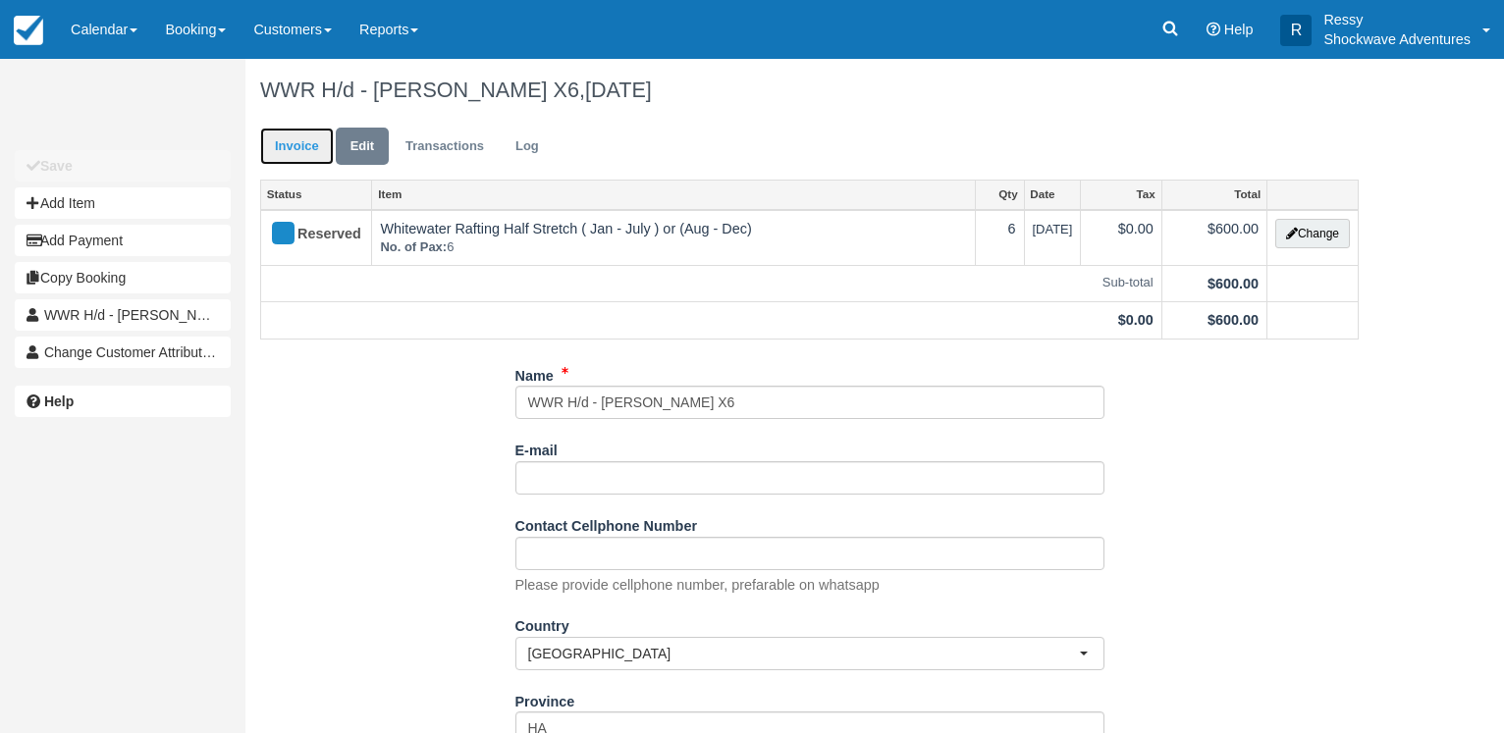
click at [300, 151] on link "Invoice" at bounding box center [297, 147] width 74 height 38
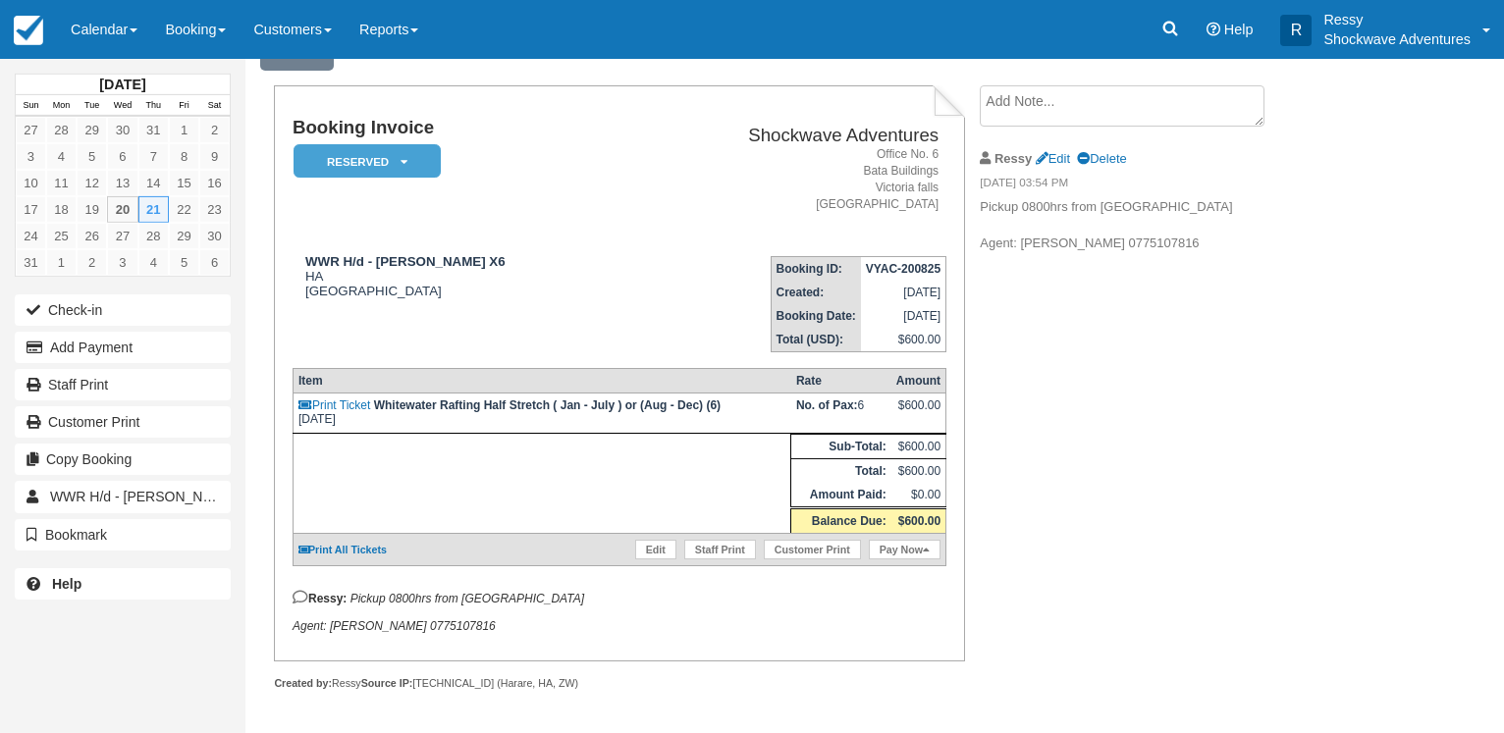
scroll to position [108, 0]
click at [81, 27] on link "Calendar" at bounding box center [104, 29] width 94 height 59
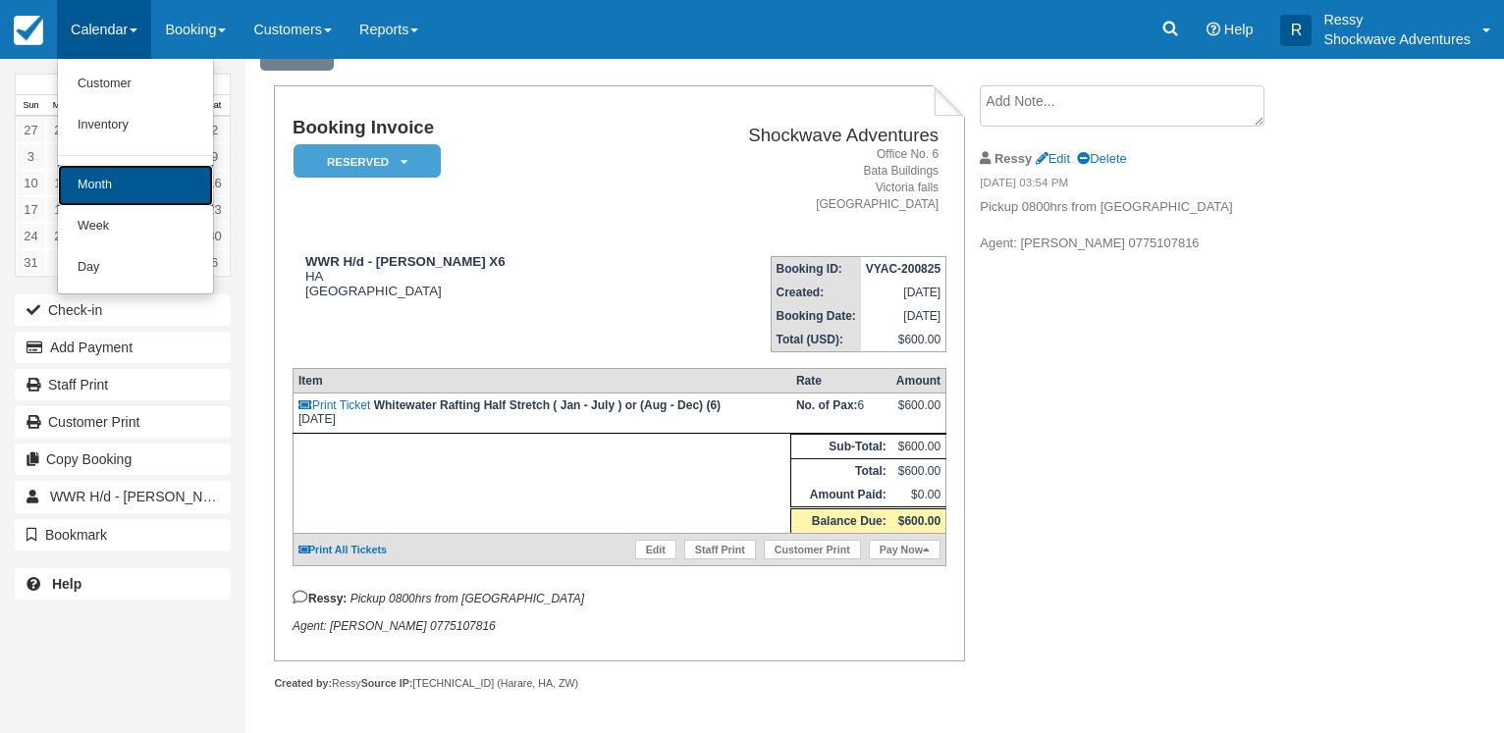
click at [116, 196] on link "Month" at bounding box center [135, 185] width 155 height 41
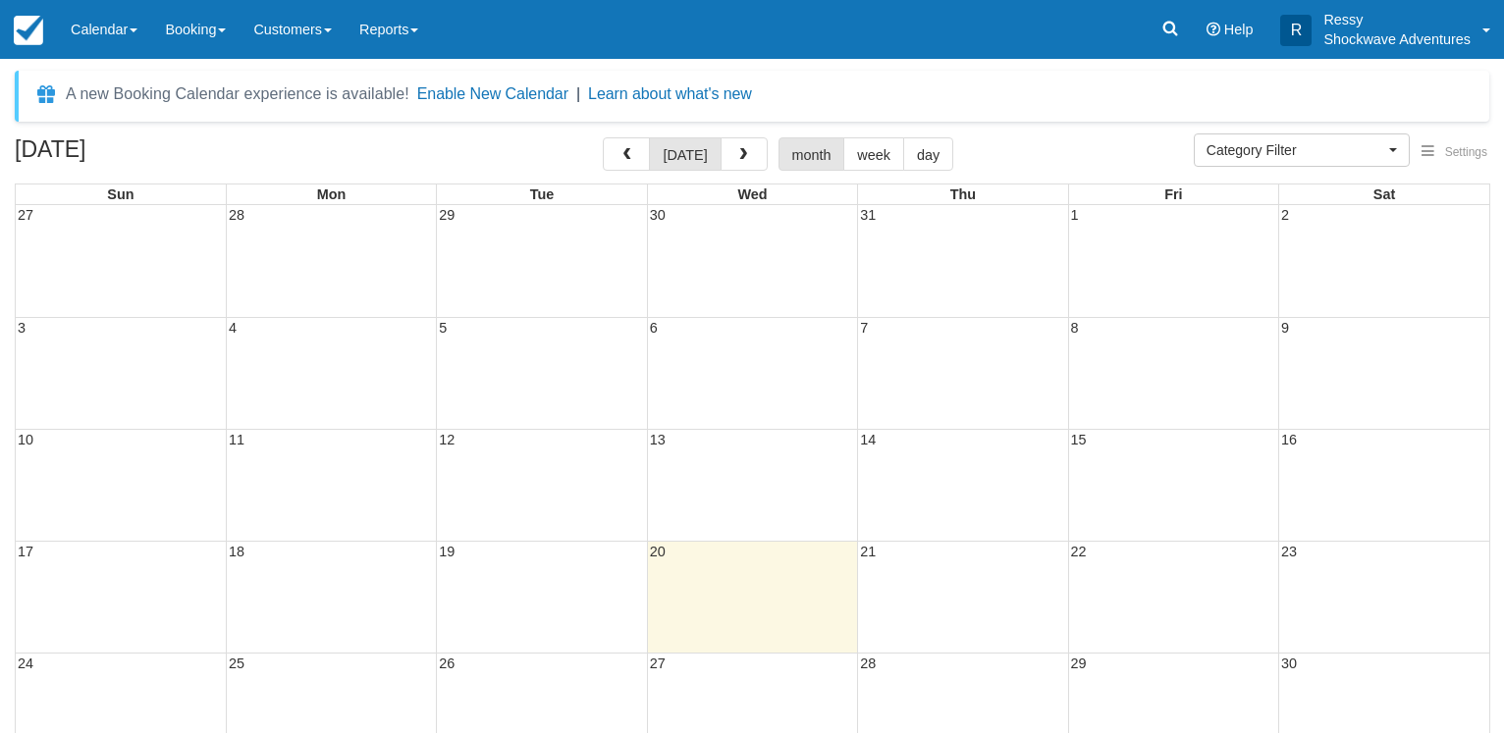
select select
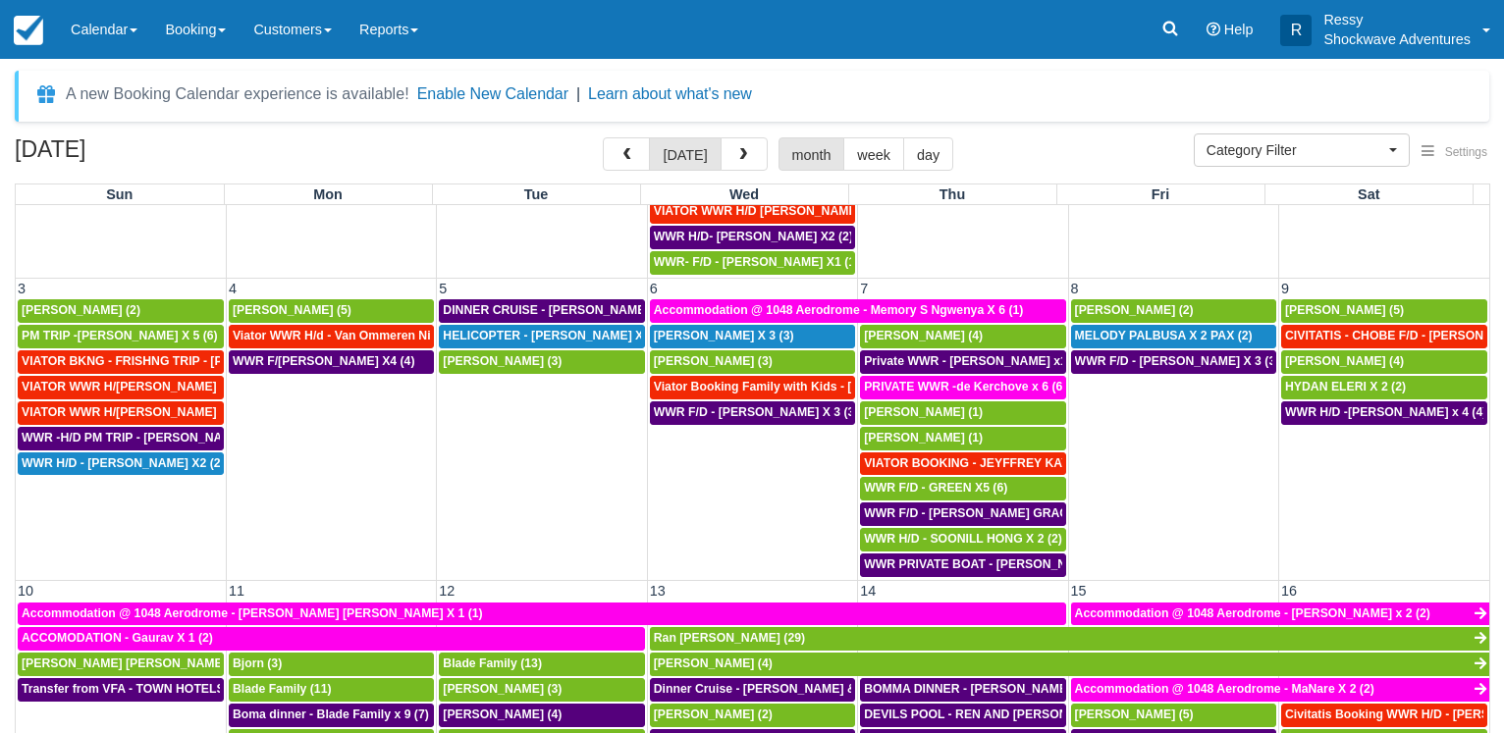
scroll to position [283, 0]
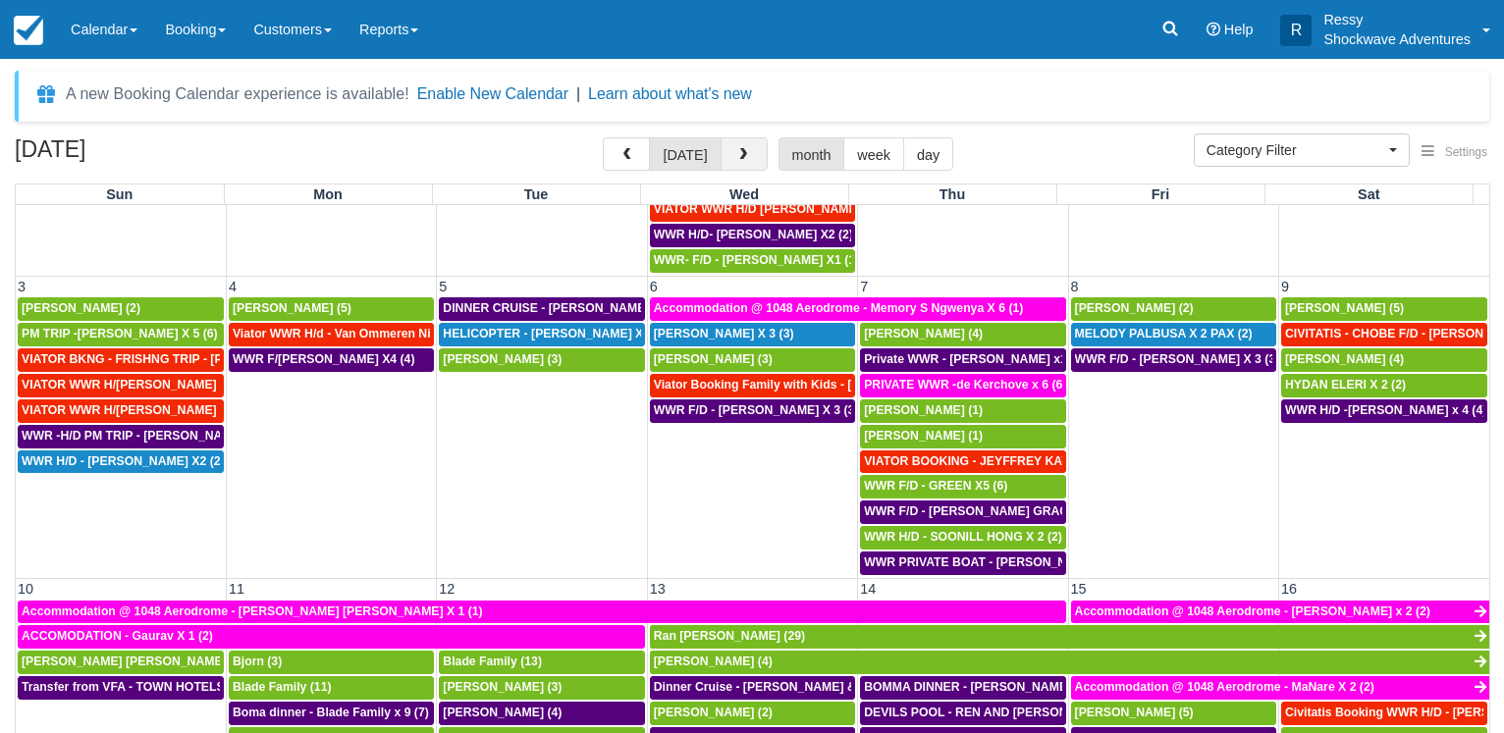
click at [748, 165] on button "button" at bounding box center [743, 153] width 47 height 33
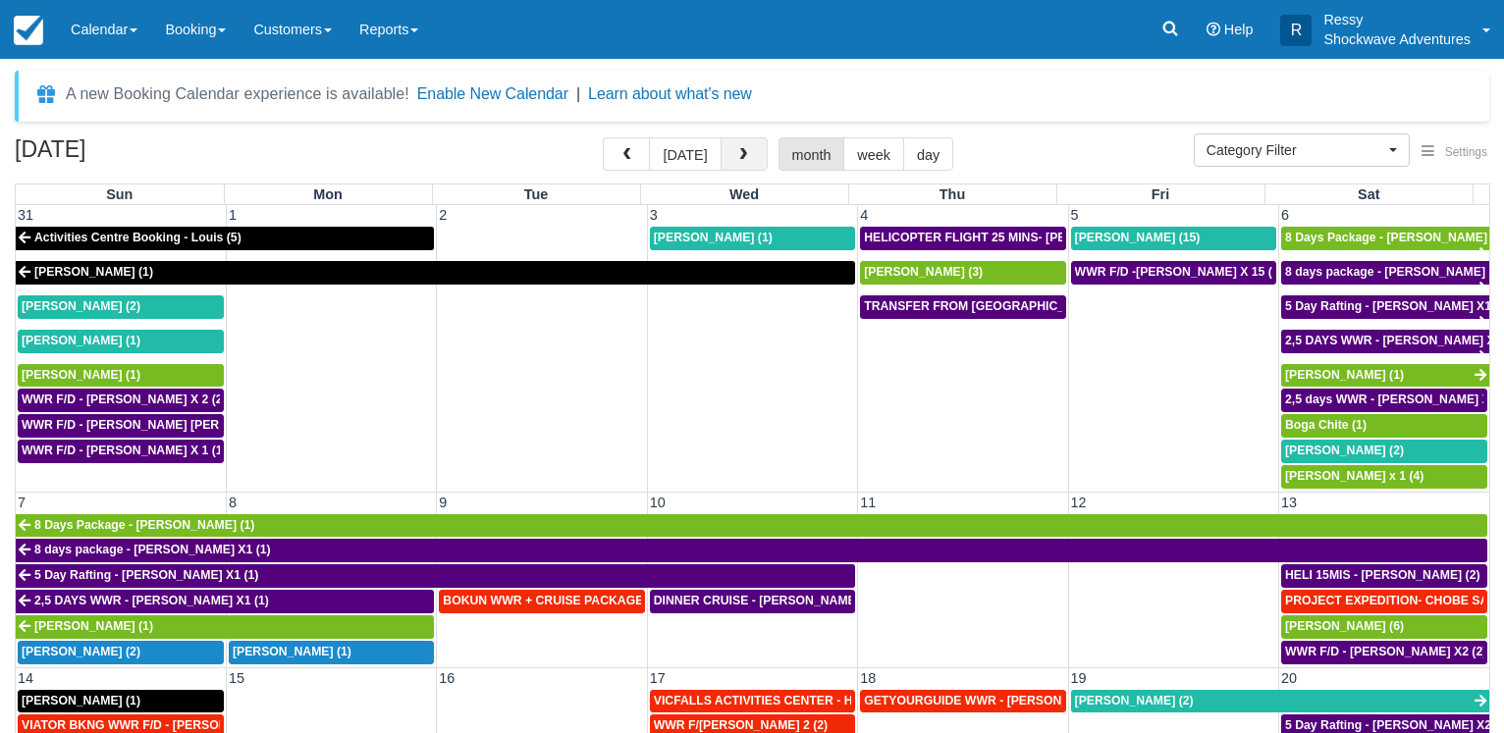
click at [752, 171] on button "button" at bounding box center [743, 153] width 47 height 33
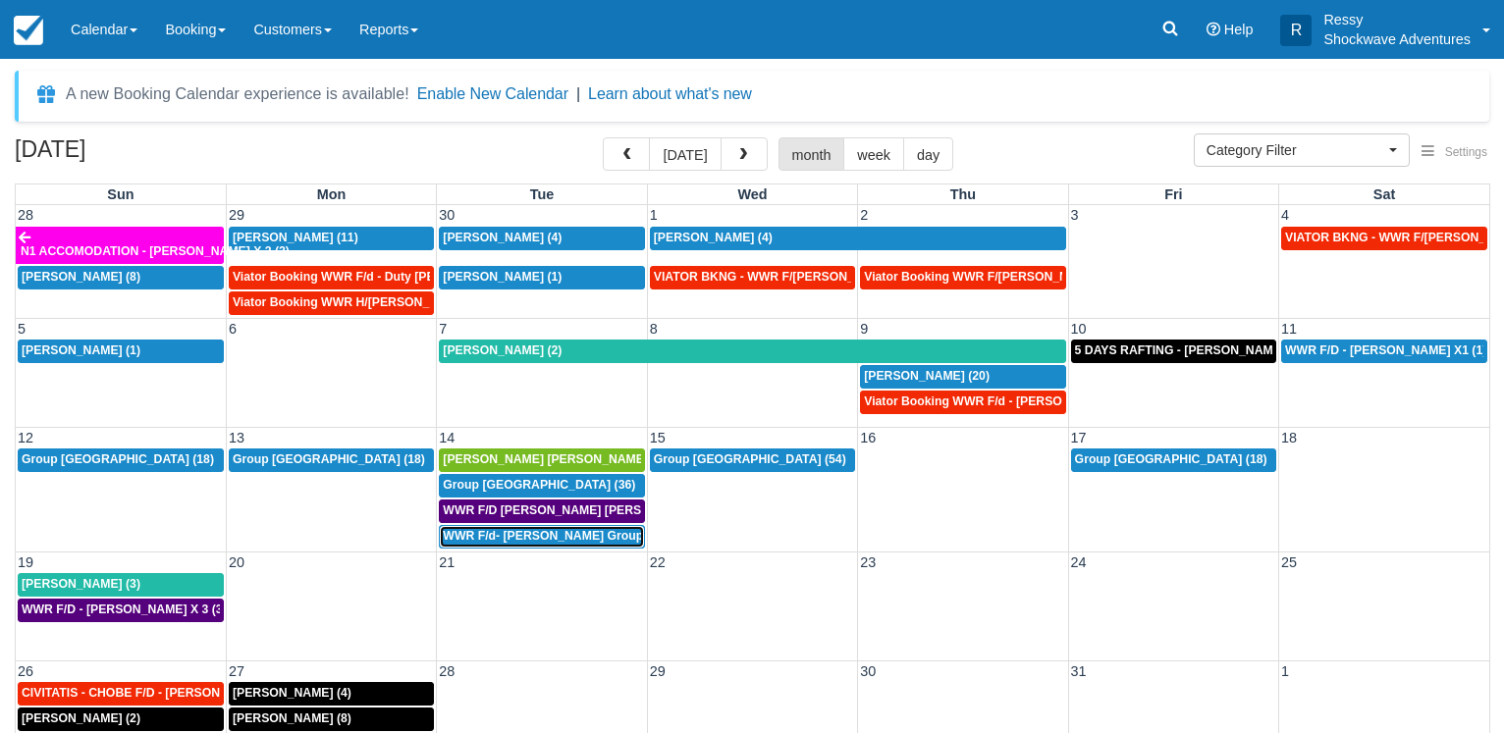
click at [523, 542] on span "WWR F/d- Dwayne Group X 30 (30)" at bounding box center [569, 536] width 253 height 14
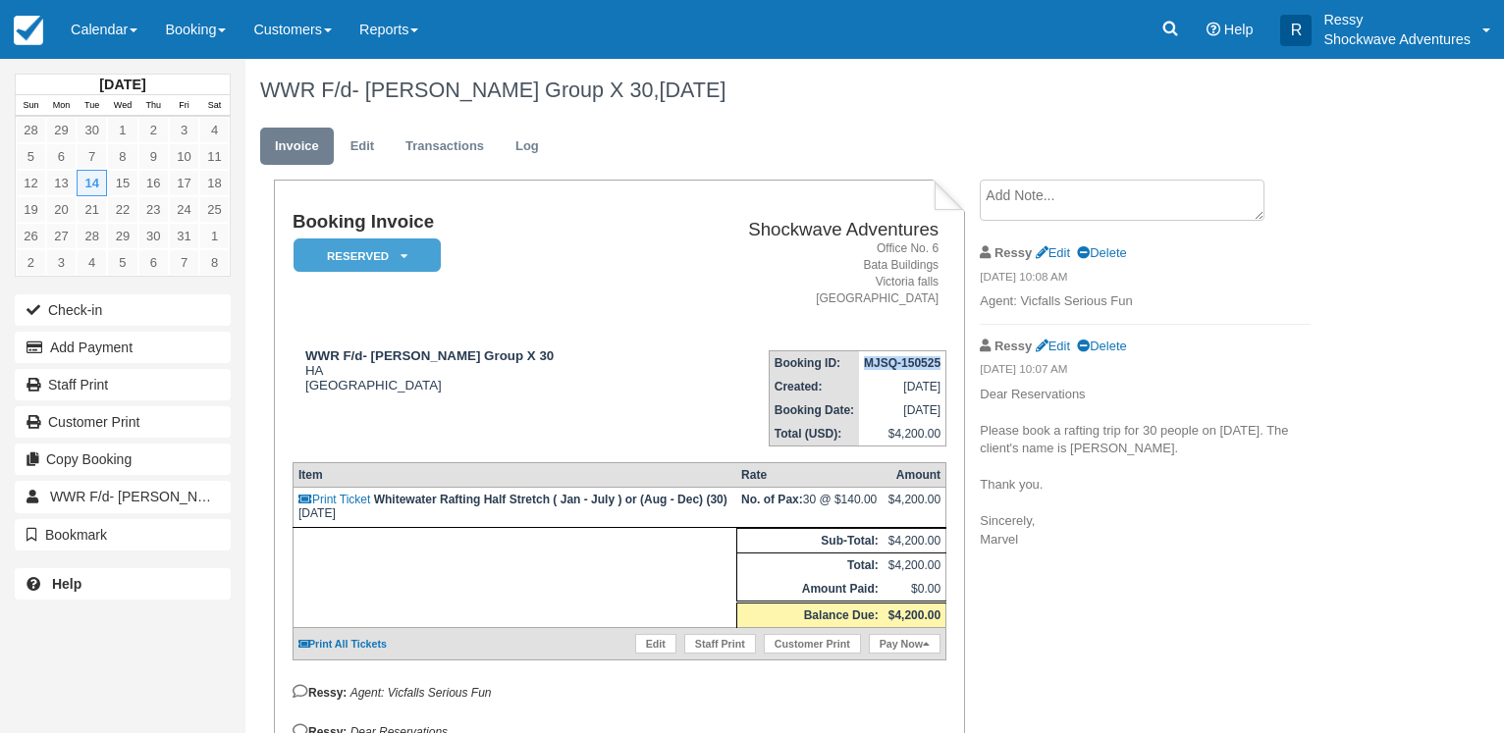
drag, startPoint x: 867, startPoint y: 364, endPoint x: 940, endPoint y: 361, distance: 73.7
click at [940, 361] on strong "MJSQ-150525" at bounding box center [902, 363] width 77 height 14
copy strong "MJSQ-150525"
click at [107, 43] on link "Calendar" at bounding box center [104, 29] width 94 height 59
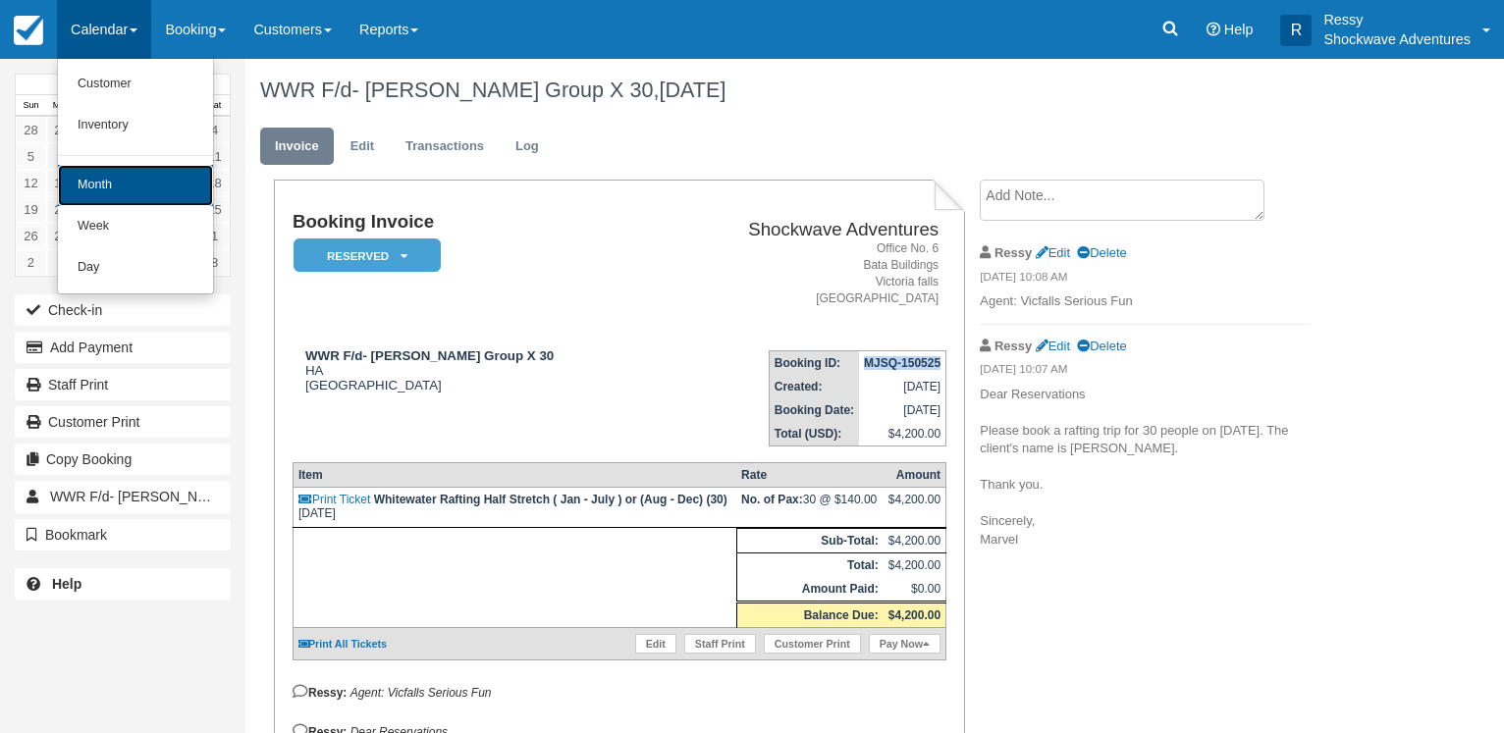
click at [88, 180] on link "Month" at bounding box center [135, 185] width 155 height 41
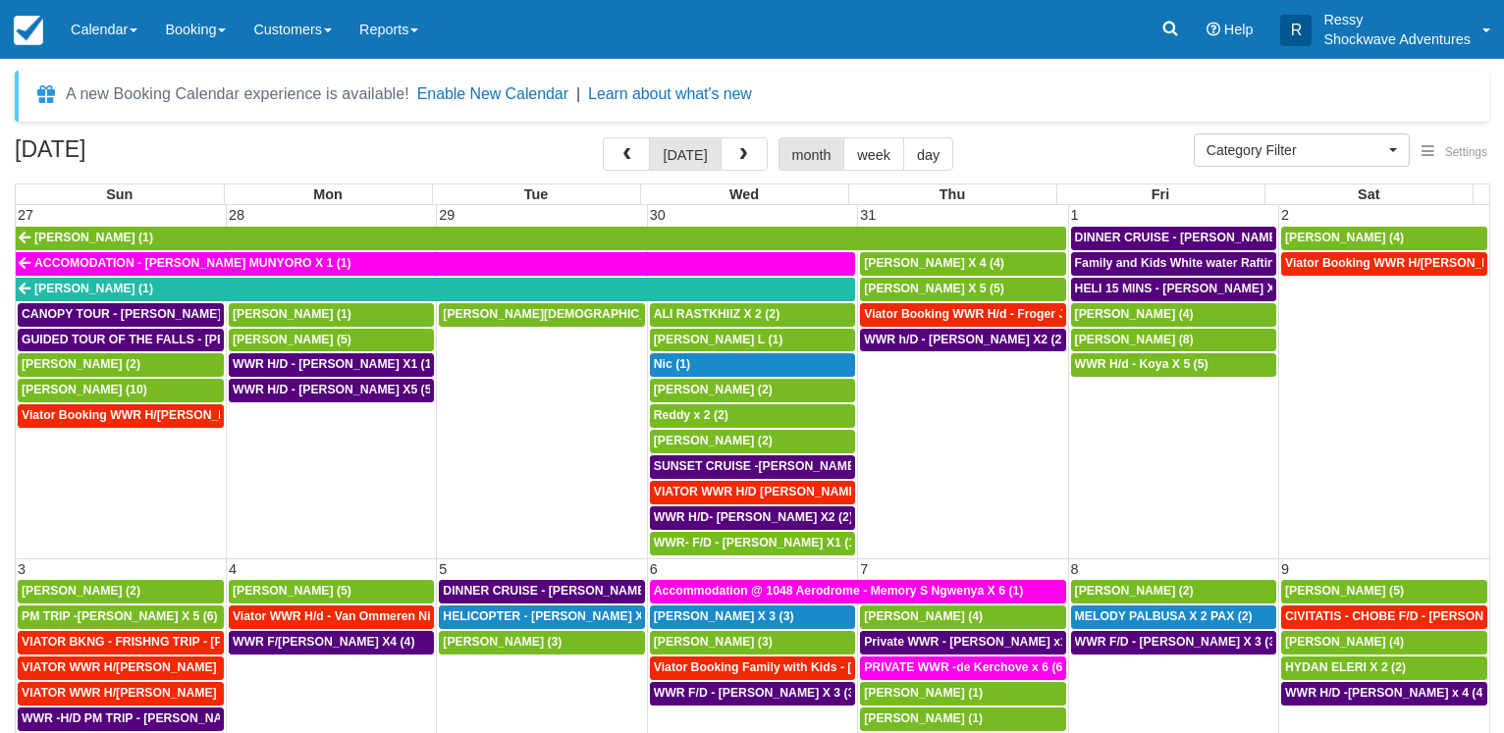
select select
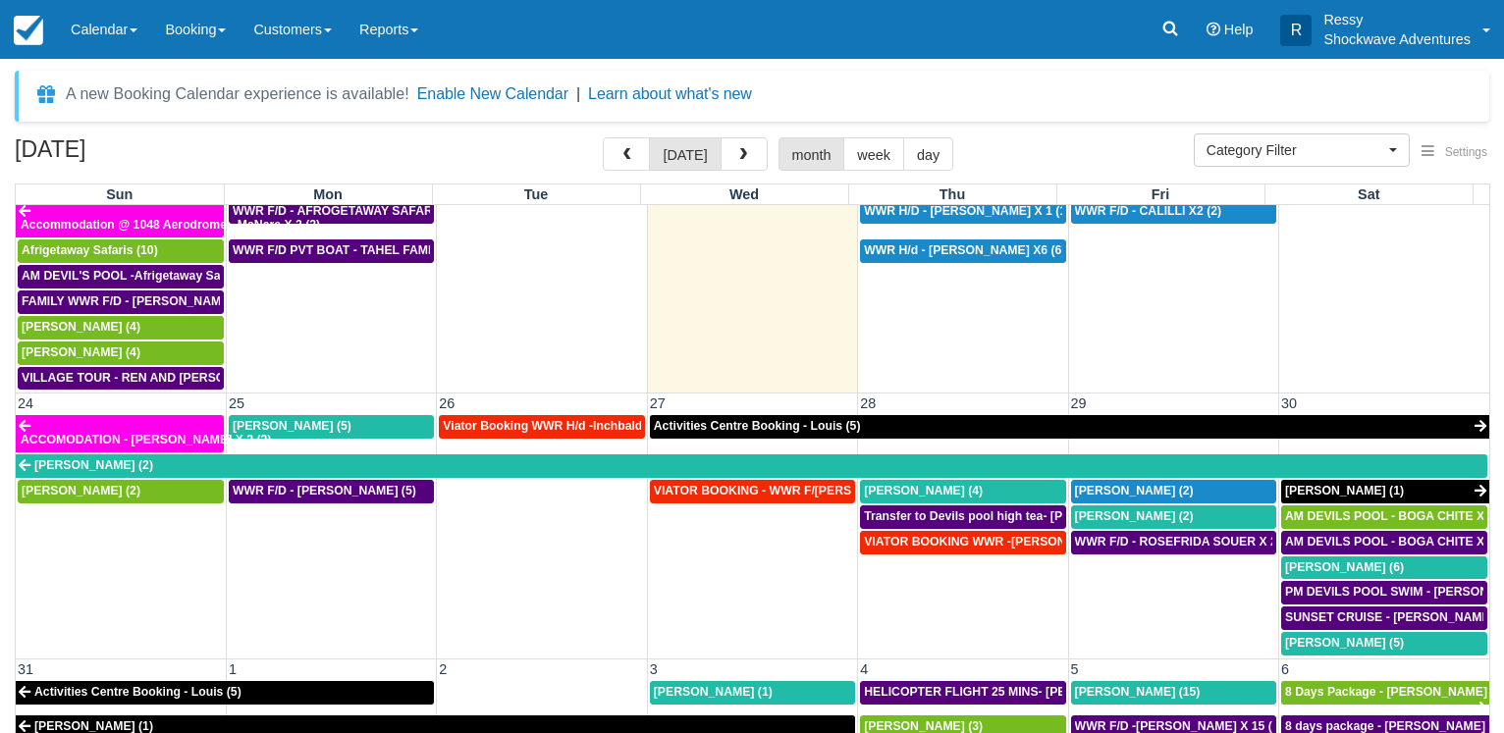
scroll to position [1210, 0]
